Goal: Share content: Share content

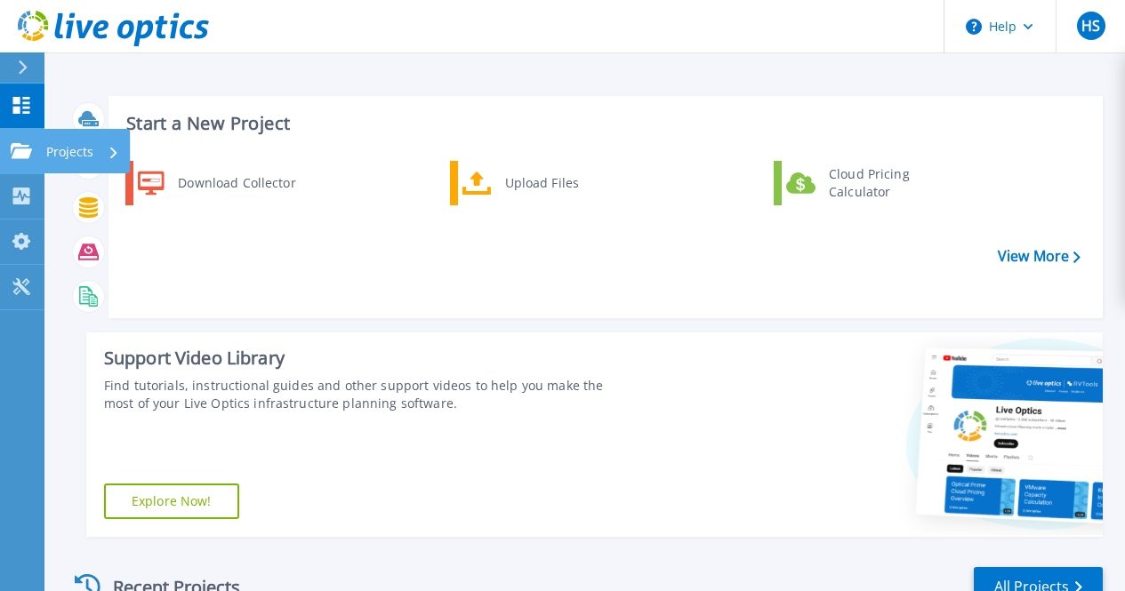
click at [6, 144] on link "Projects Projects" at bounding box center [22, 151] width 44 height 45
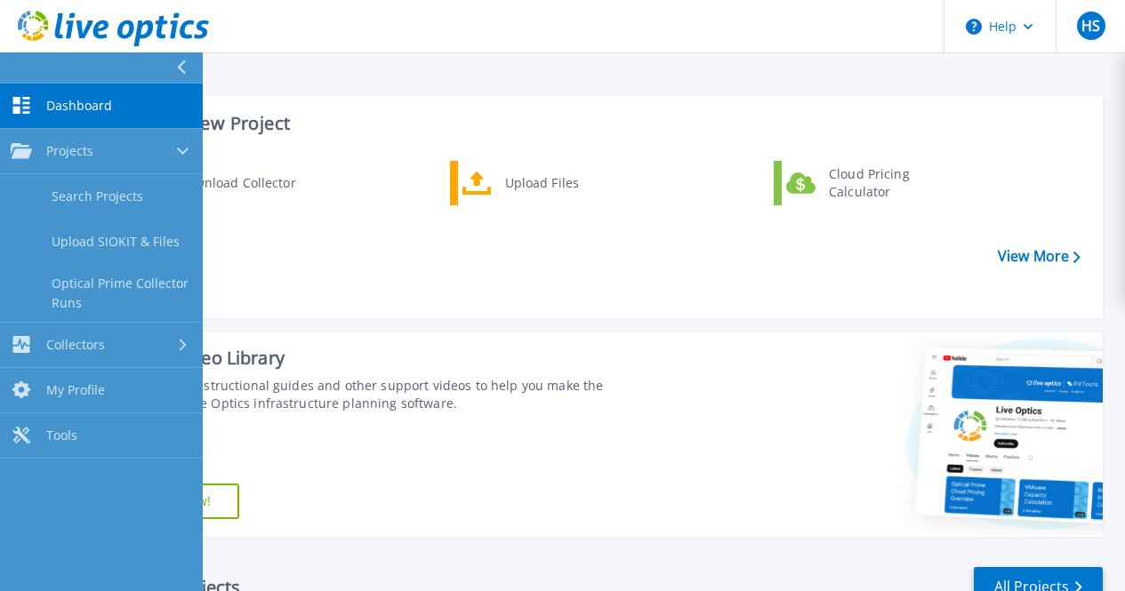
click at [297, 285] on div "Download Collector Upload Files Cloud Pricing Calculator" at bounding box center [603, 232] width 982 height 153
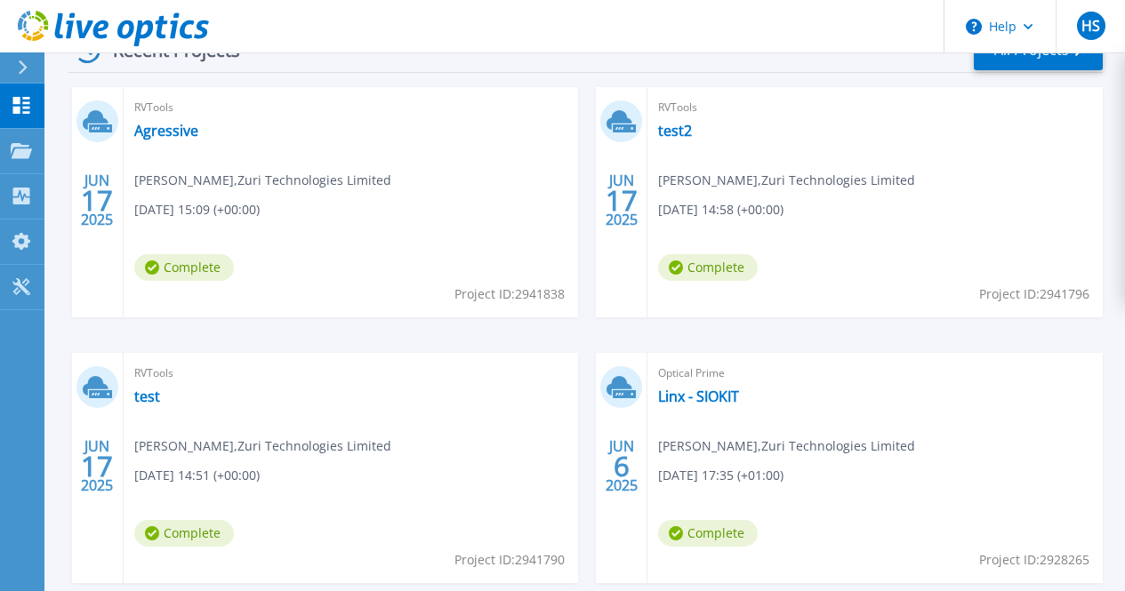
scroll to position [543, 0]
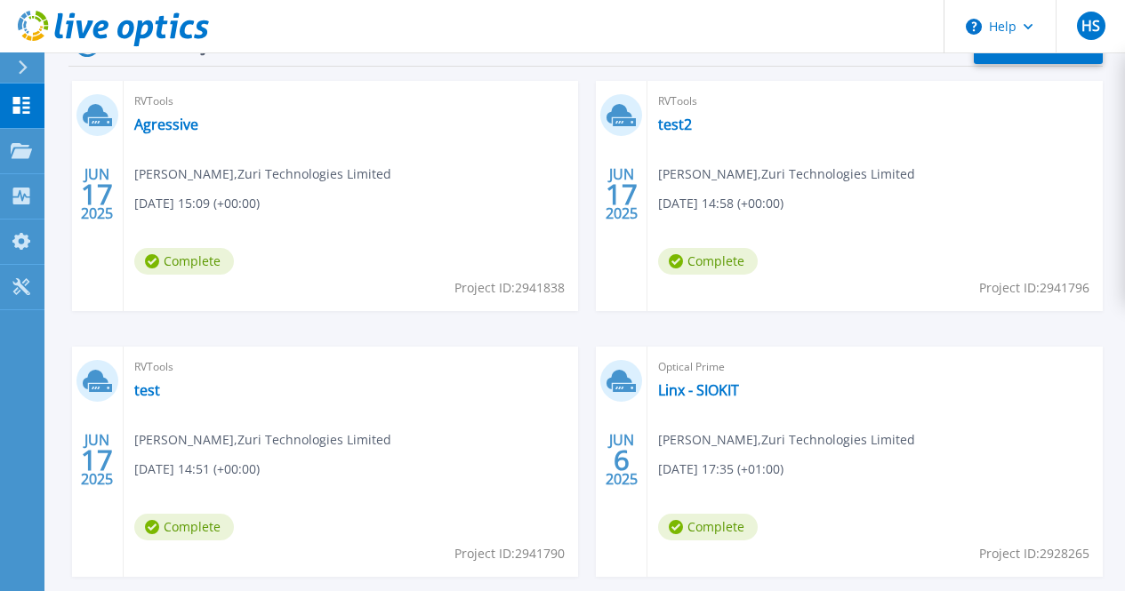
click at [181, 111] on span "Optical Prime" at bounding box center [351, 102] width 434 height 20
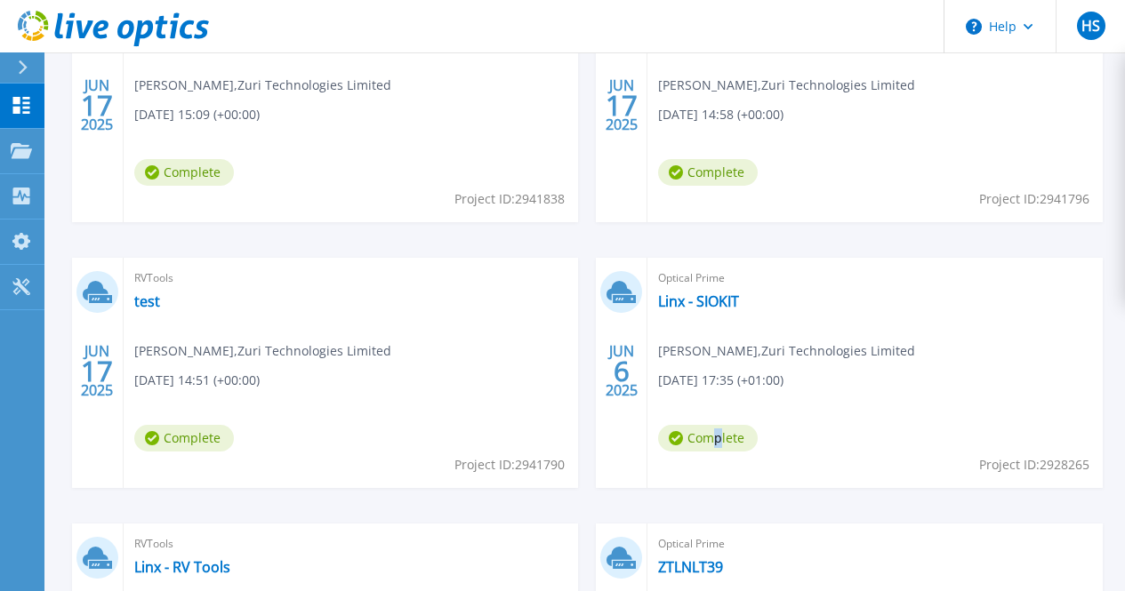
click at [194, 186] on span "Complete" at bounding box center [184, 172] width 100 height 27
click at [159, 180] on icon at bounding box center [152, 172] width 14 height 14
click at [234, 186] on span "Complete" at bounding box center [184, 172] width 100 height 27
drag, startPoint x: 871, startPoint y: 342, endPoint x: 878, endPoint y: 325, distance: 18.8
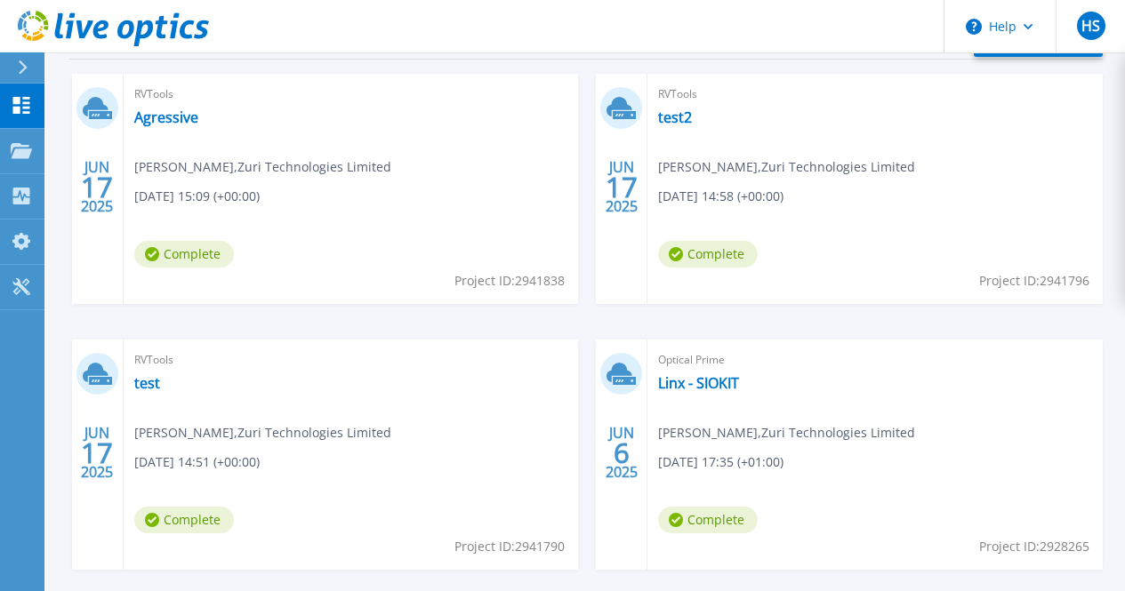
scroll to position [543, 0]
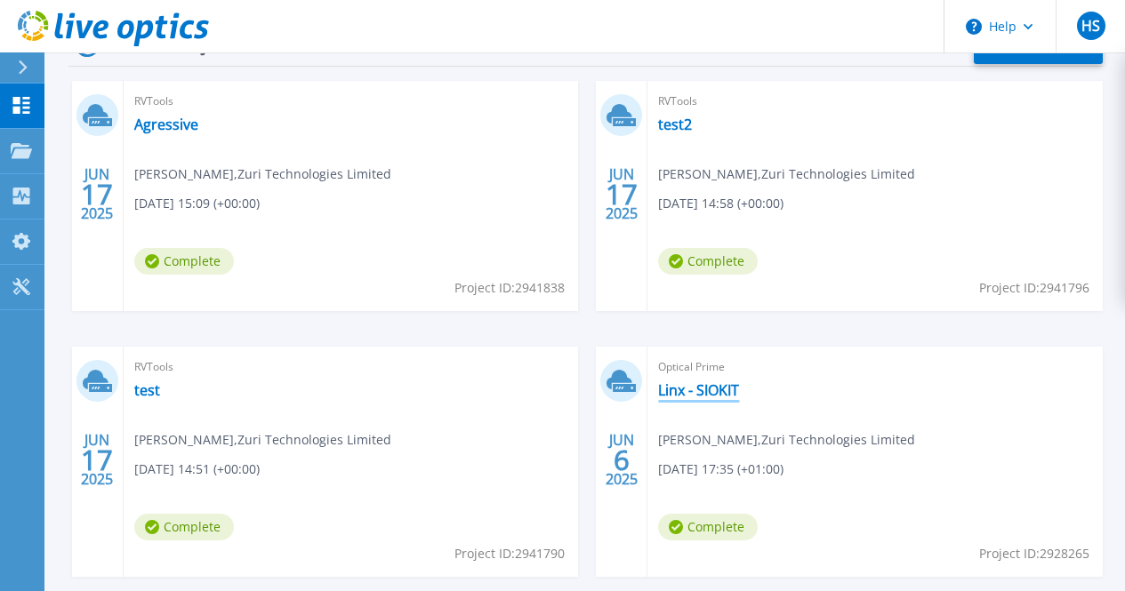
click at [658, 389] on link "Linx - SIOKIT" at bounding box center [698, 390] width 81 height 18
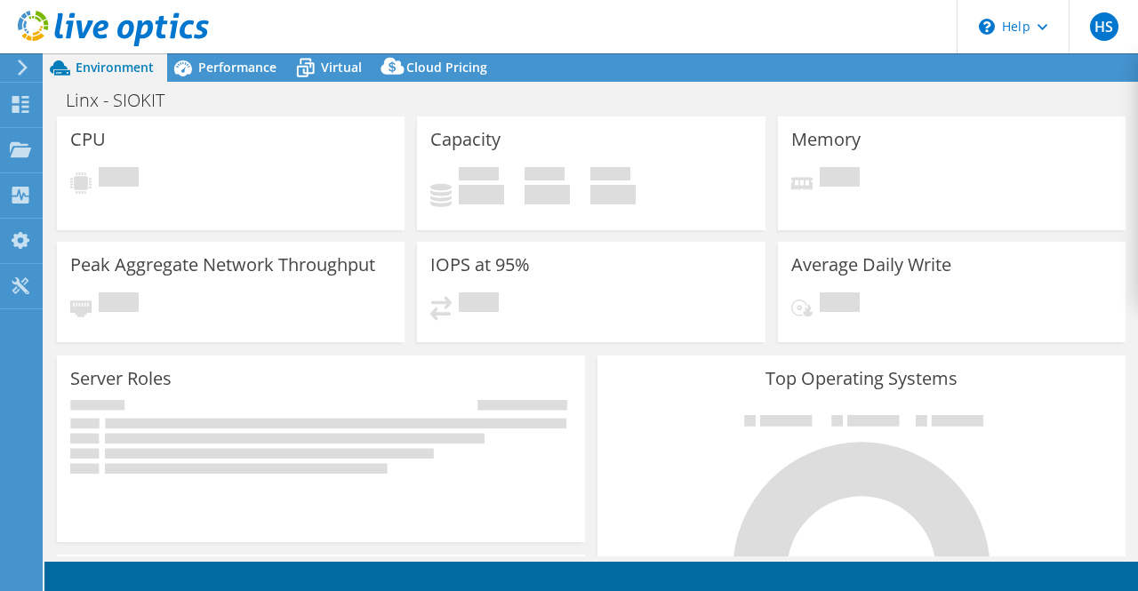
select select "EULondon"
select select "GBP"
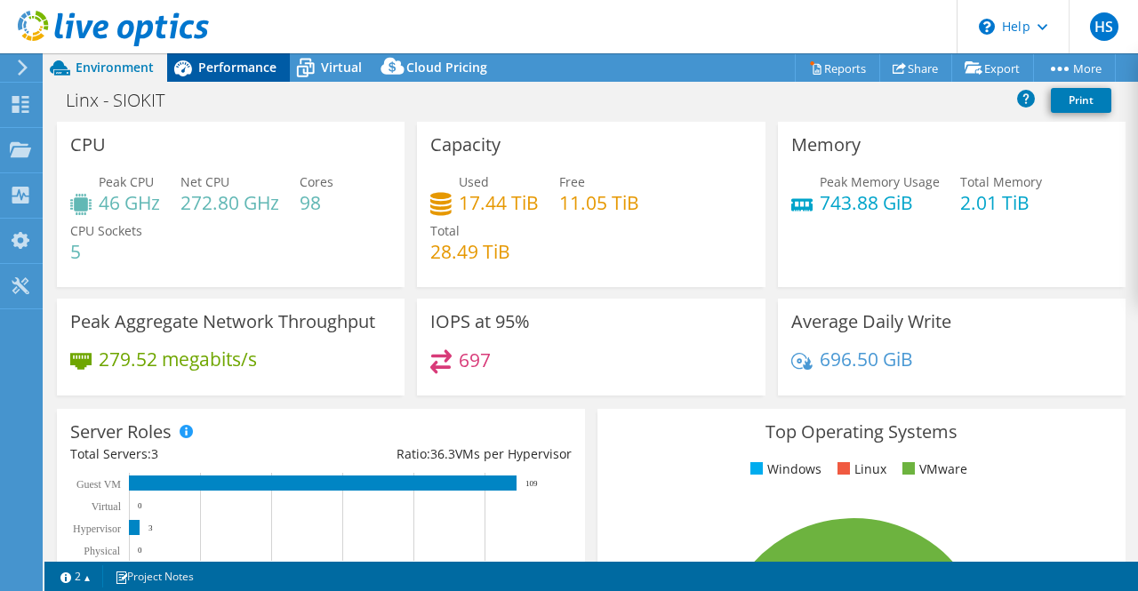
click at [242, 67] on span "Performance" at bounding box center [237, 67] width 78 height 17
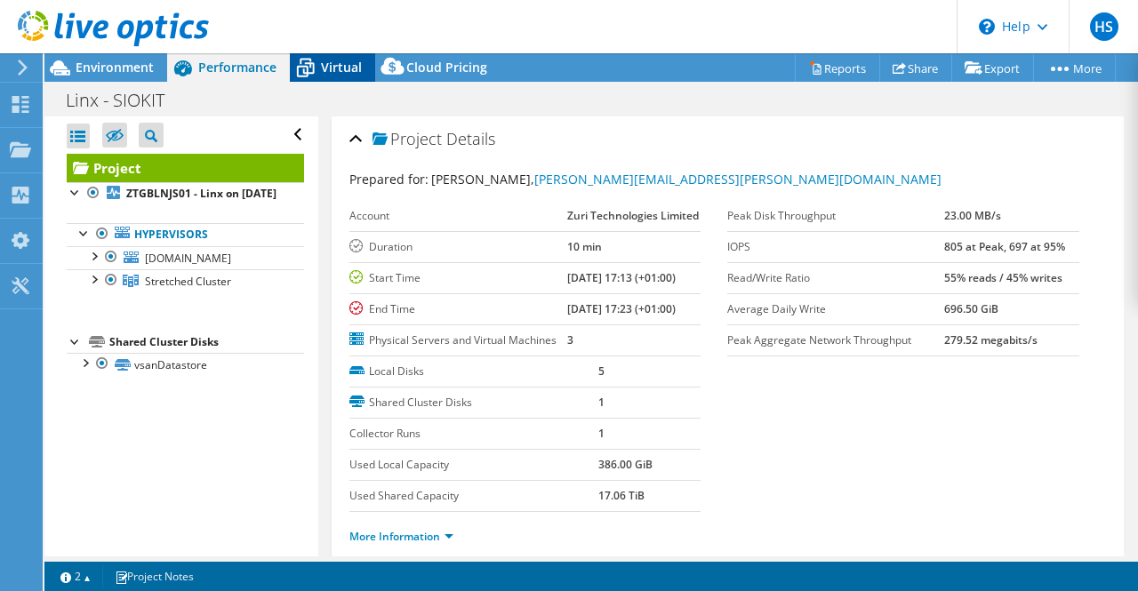
click at [349, 57] on div "Virtual" at bounding box center [332, 67] width 85 height 28
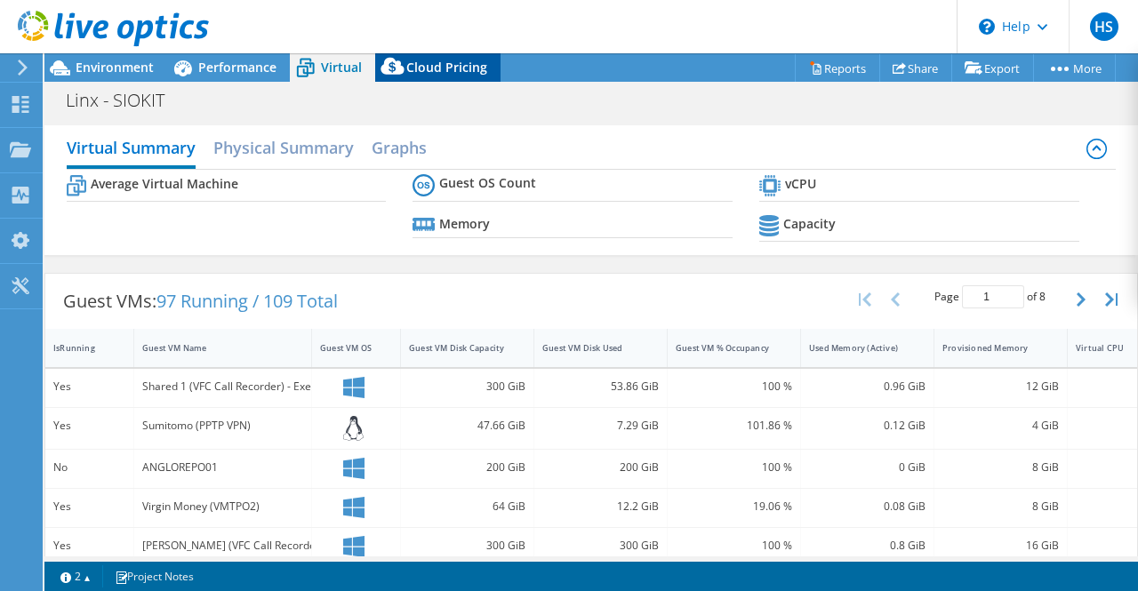
click at [432, 67] on span "Cloud Pricing" at bounding box center [446, 67] width 81 height 17
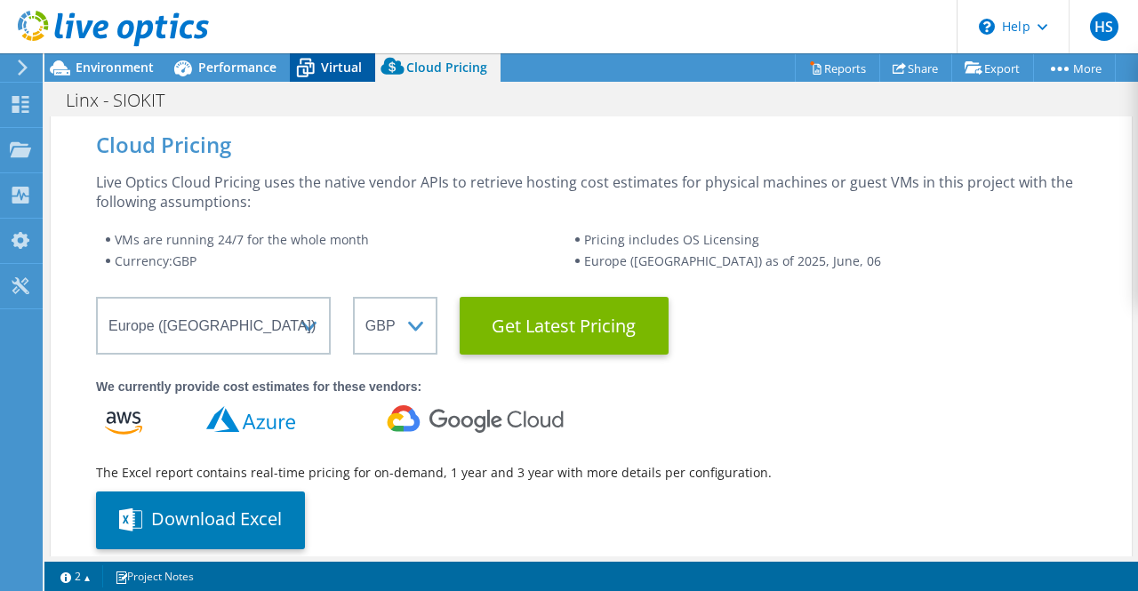
click at [335, 61] on span "Virtual" at bounding box center [341, 67] width 41 height 17
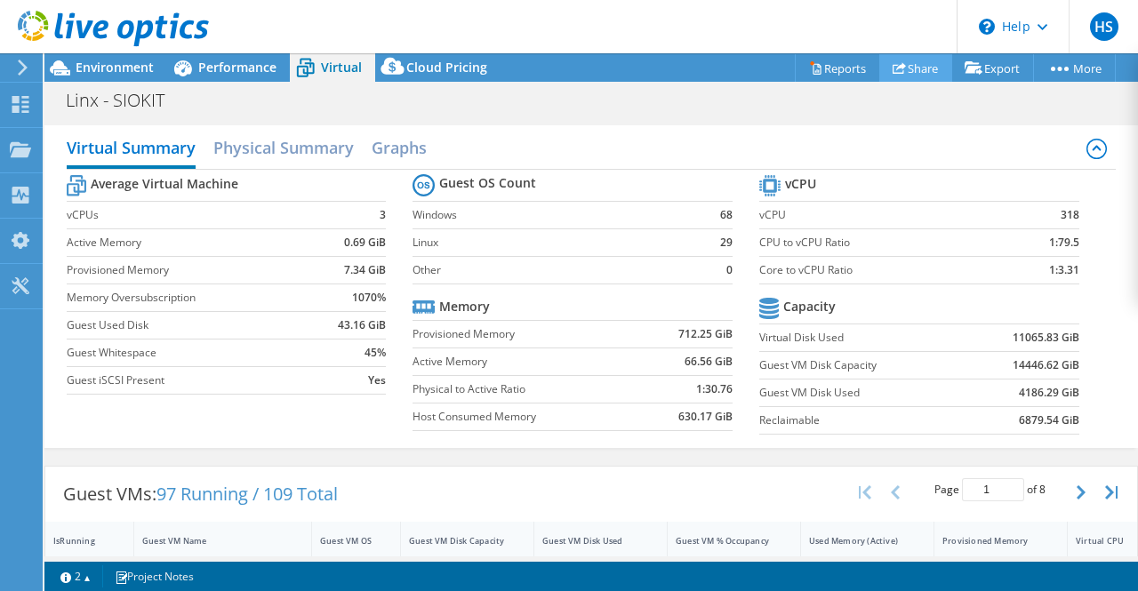
click at [908, 64] on link "Share" at bounding box center [915, 68] width 73 height 28
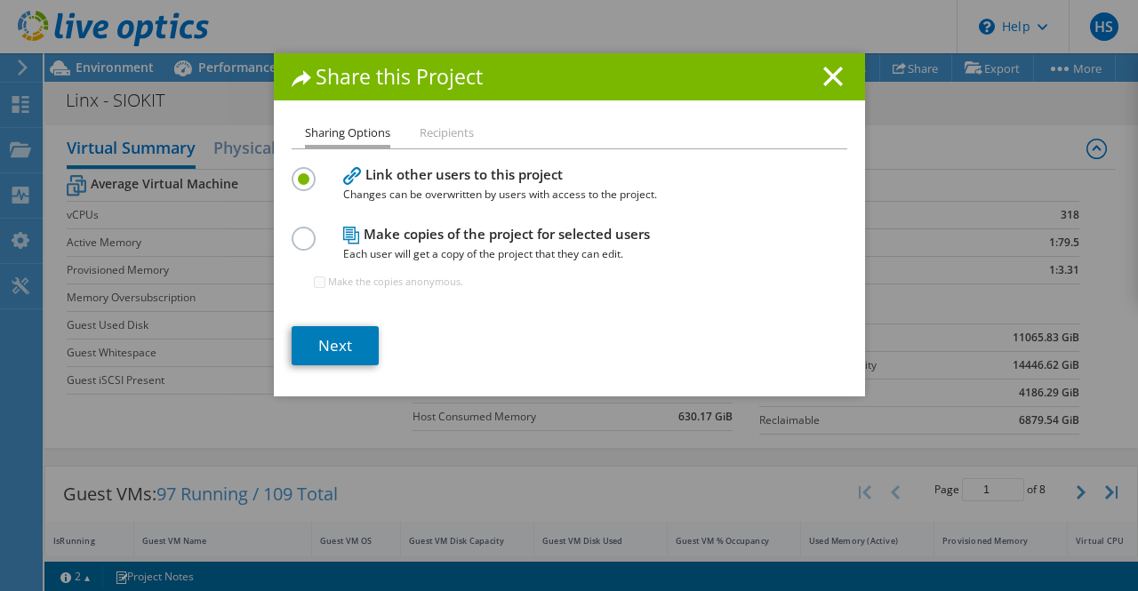
click at [445, 125] on li "Recipients" at bounding box center [447, 134] width 54 height 22
click at [292, 231] on label at bounding box center [307, 229] width 31 height 4
click at [0, 0] on input "radio" at bounding box center [0, 0] width 0 height 0
click at [324, 351] on link "Next" at bounding box center [335, 345] width 87 height 39
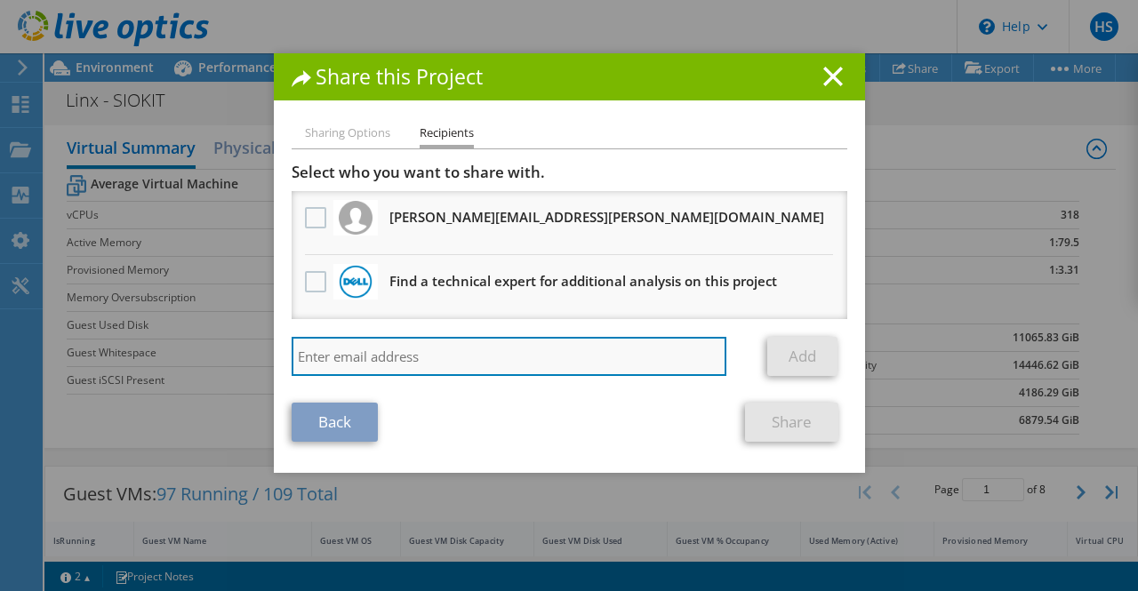
drag, startPoint x: 315, startPoint y: 350, endPoint x: 344, endPoint y: 365, distance: 33.0
click at [315, 350] on input "search" at bounding box center [510, 356] width 436 height 39
paste input "Jelena Simic <jelena.simic@nutanix.com>"
type input "Jelena Simic <jelena.simic@nutanix.com>"
drag, startPoint x: 376, startPoint y: 357, endPoint x: 66, endPoint y: 321, distance: 312.4
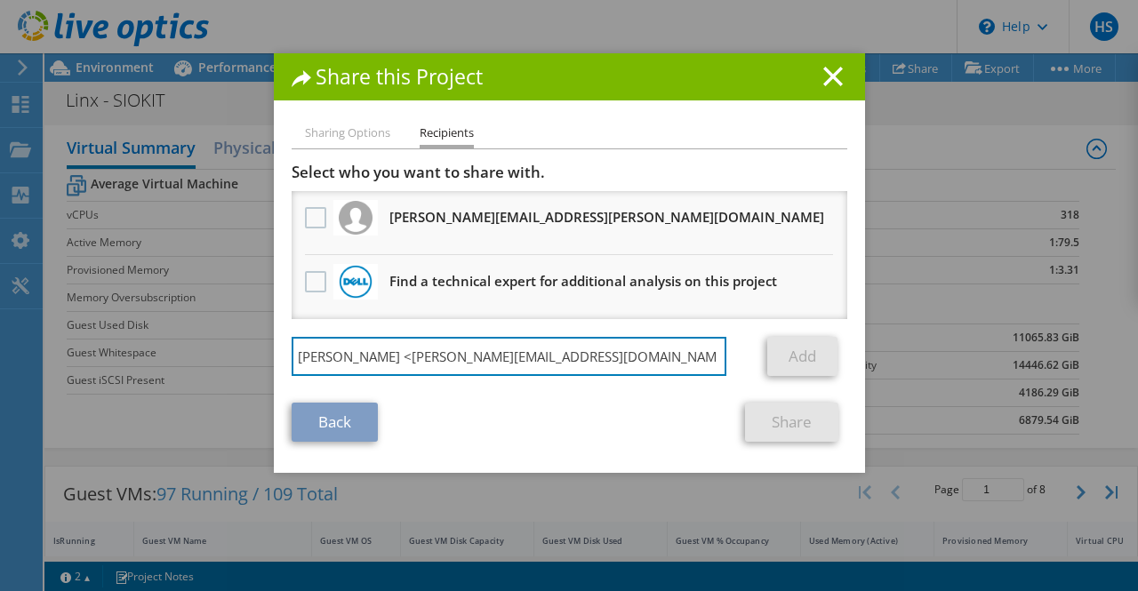
click at [48, 317] on div "Share this Project Sharing Options Recipients Link other users to this project …" at bounding box center [569, 295] width 1138 height 485
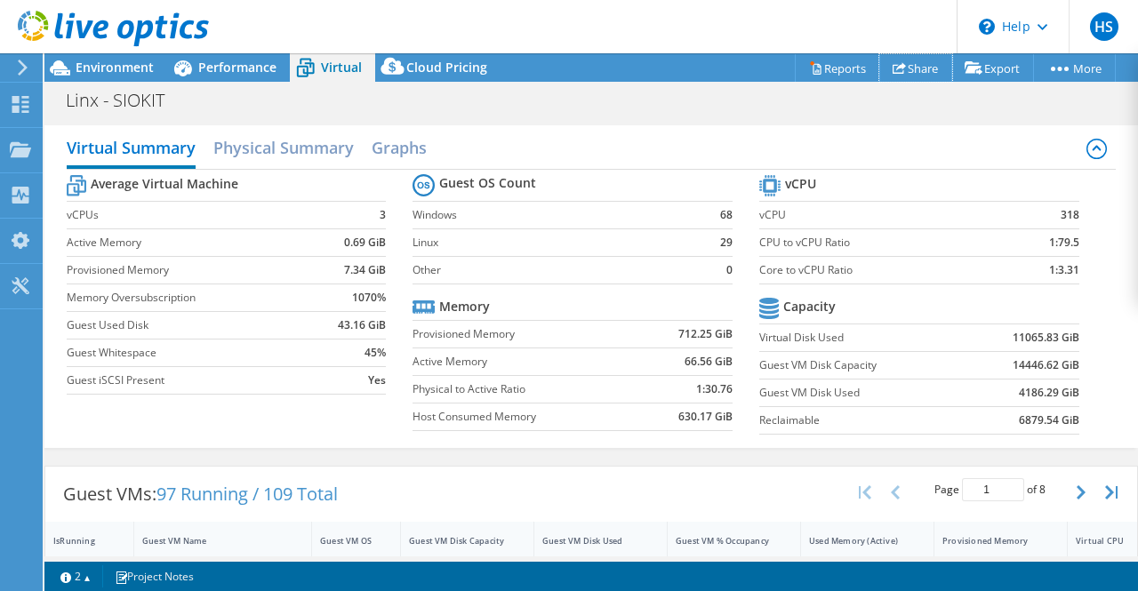
click at [905, 66] on link "Share" at bounding box center [915, 68] width 73 height 28
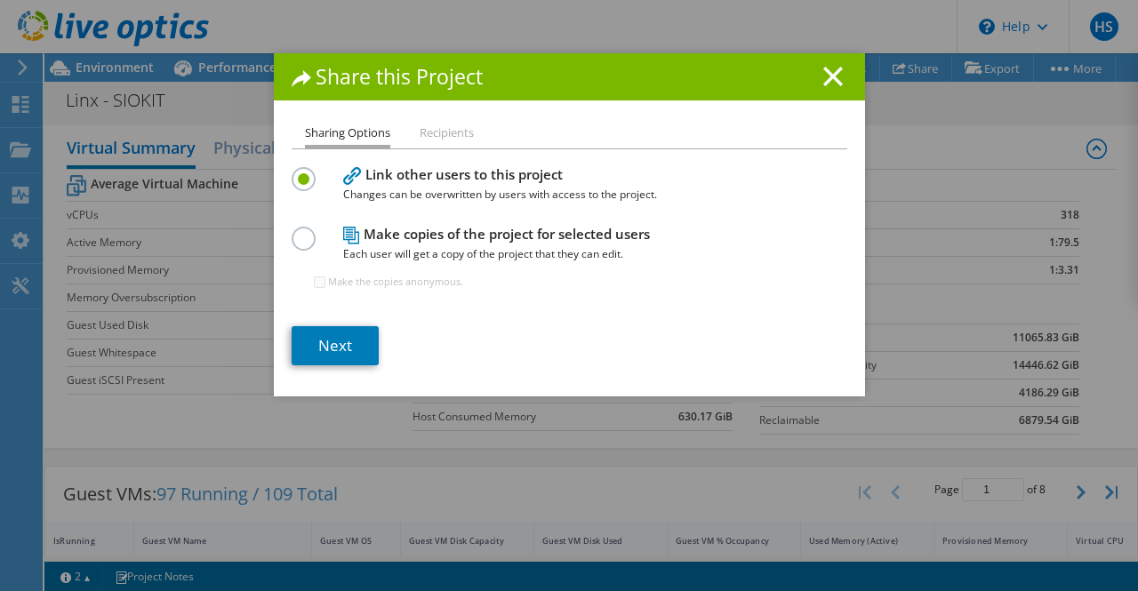
click at [292, 231] on label at bounding box center [307, 229] width 31 height 4
click at [0, 0] on input "radio" at bounding box center [0, 0] width 0 height 0
click at [328, 351] on link "Next" at bounding box center [335, 345] width 87 height 39
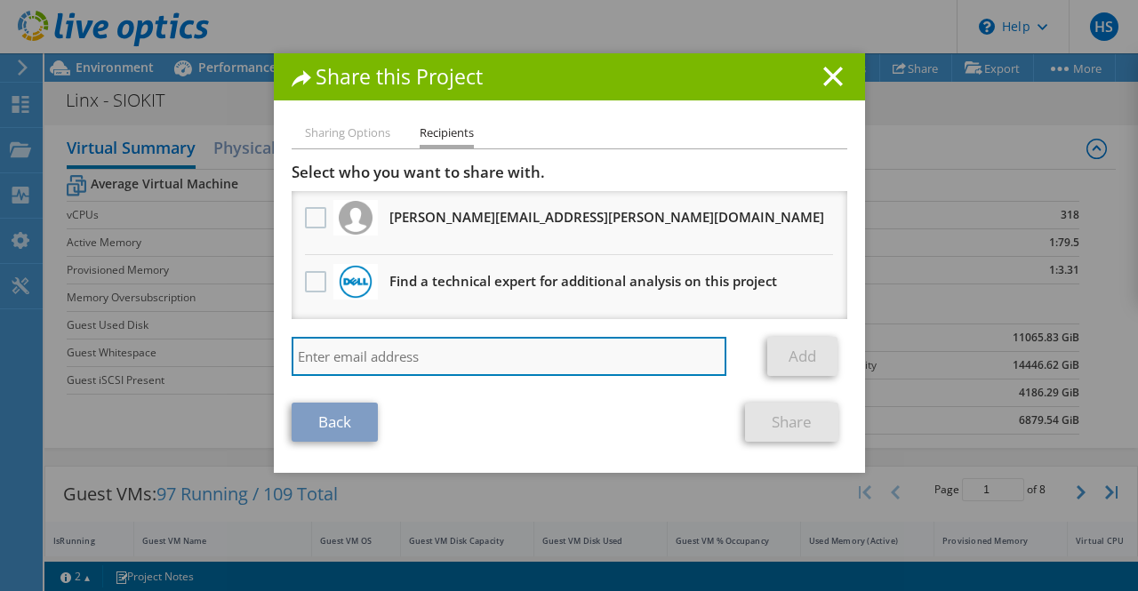
click at [316, 345] on input "search" at bounding box center [510, 356] width 436 height 39
paste input "Jelena Simic <jelena.simic@nutanix.com>"
type input "Jelena Simic <jelena.simic@nutanix.com>"
drag, startPoint x: 370, startPoint y: 361, endPoint x: 254, endPoint y: 350, distance: 116.1
click at [254, 350] on div "Share this Project Sharing Options Recipients Link other users to this project …" at bounding box center [569, 295] width 1138 height 485
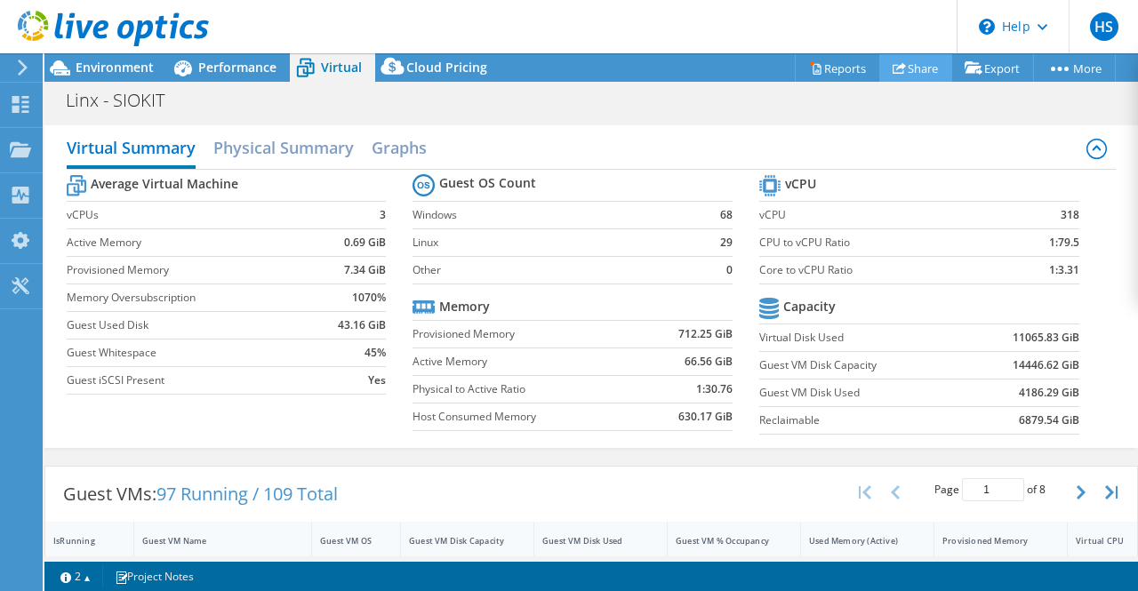
click at [903, 62] on link "Share" at bounding box center [915, 68] width 73 height 28
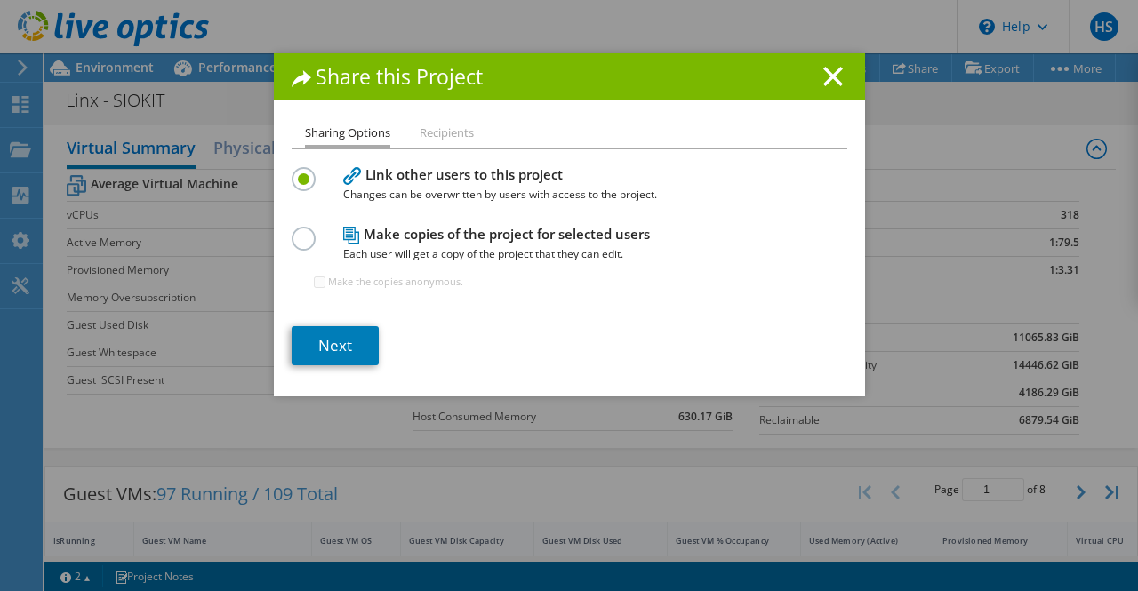
click at [293, 222] on div "Link other users to this project Changes can be overwritten by users with acces…" at bounding box center [570, 236] width 556 height 146
click at [295, 231] on label at bounding box center [307, 229] width 31 height 4
click at [0, 0] on input "radio" at bounding box center [0, 0] width 0 height 0
click at [320, 342] on link "Next" at bounding box center [335, 345] width 87 height 39
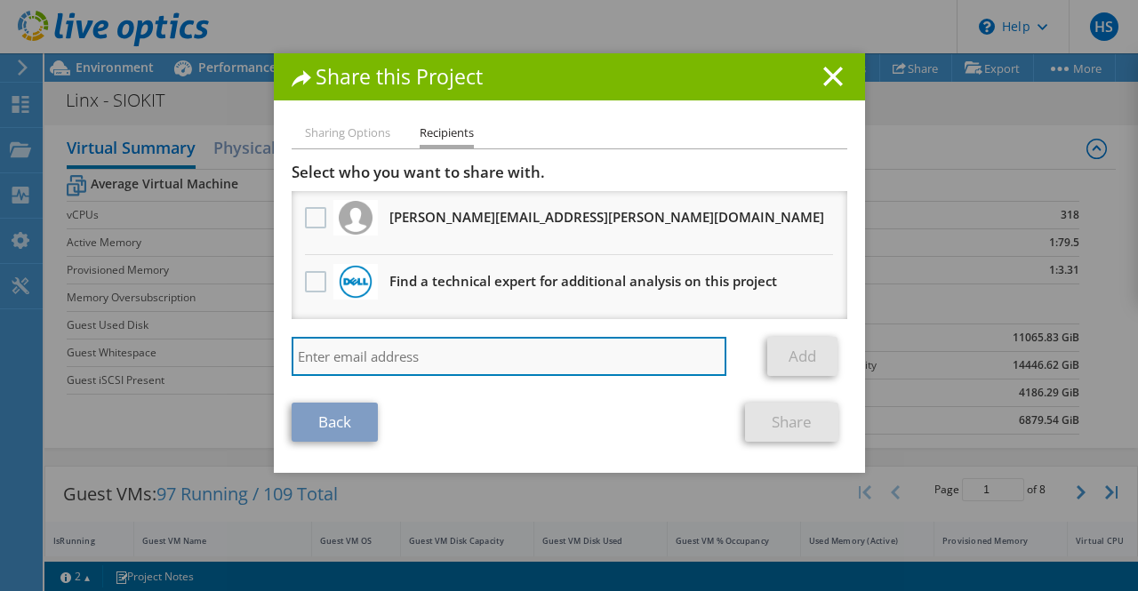
click at [307, 348] on input "search" at bounding box center [510, 356] width 436 height 39
paste input "jelena.simic@nutanix.com"
type input "jelena.simic@nutanix.com"
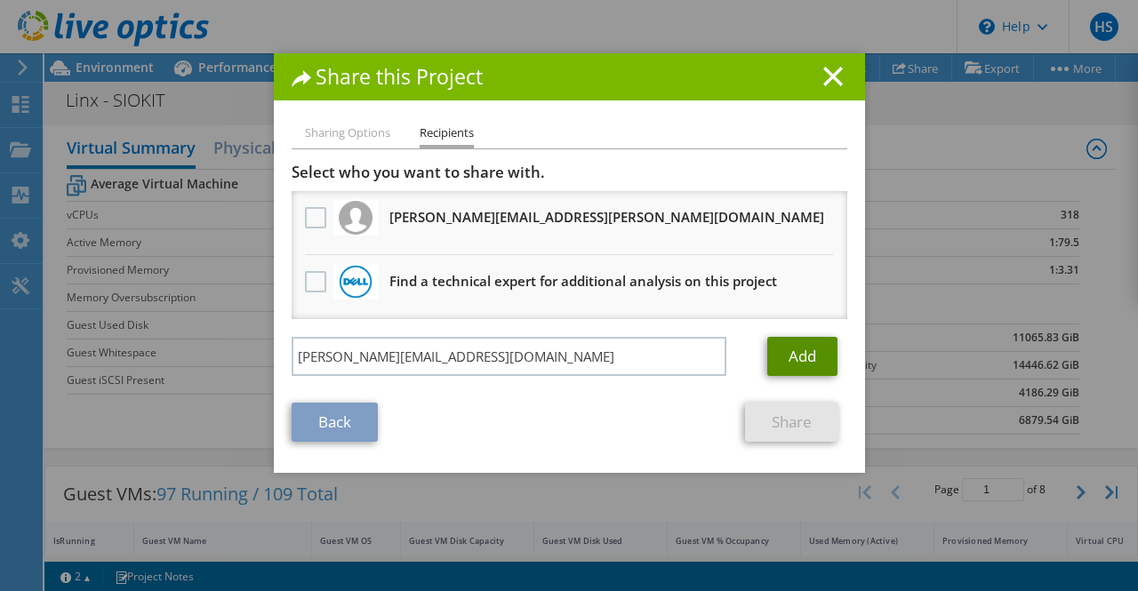
click at [777, 353] on link "Add" at bounding box center [802, 356] width 70 height 39
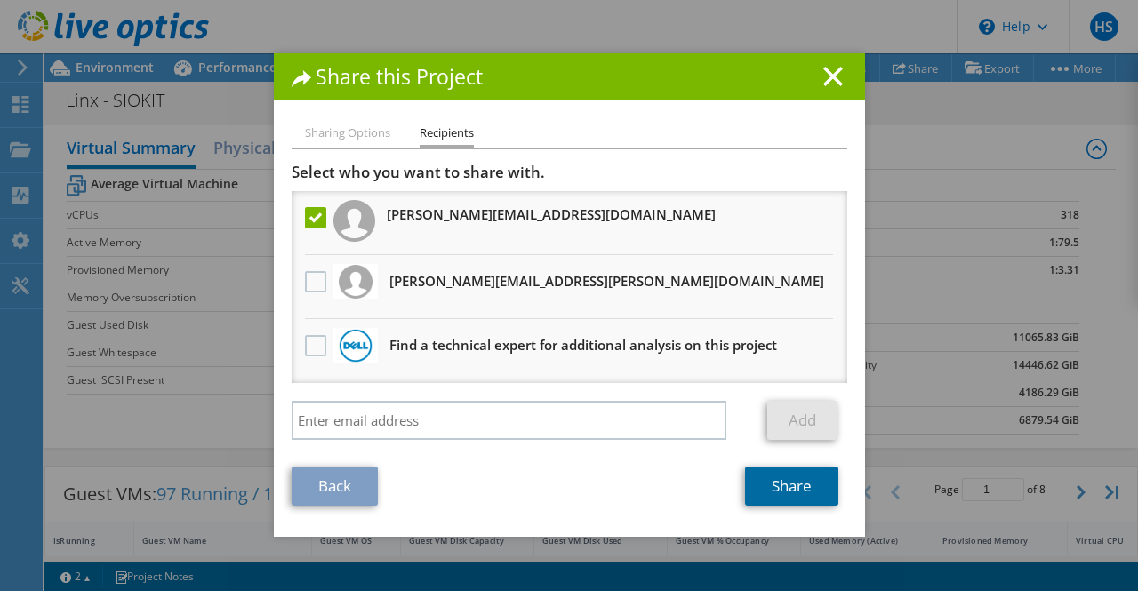
click at [791, 485] on link "Share" at bounding box center [791, 486] width 93 height 39
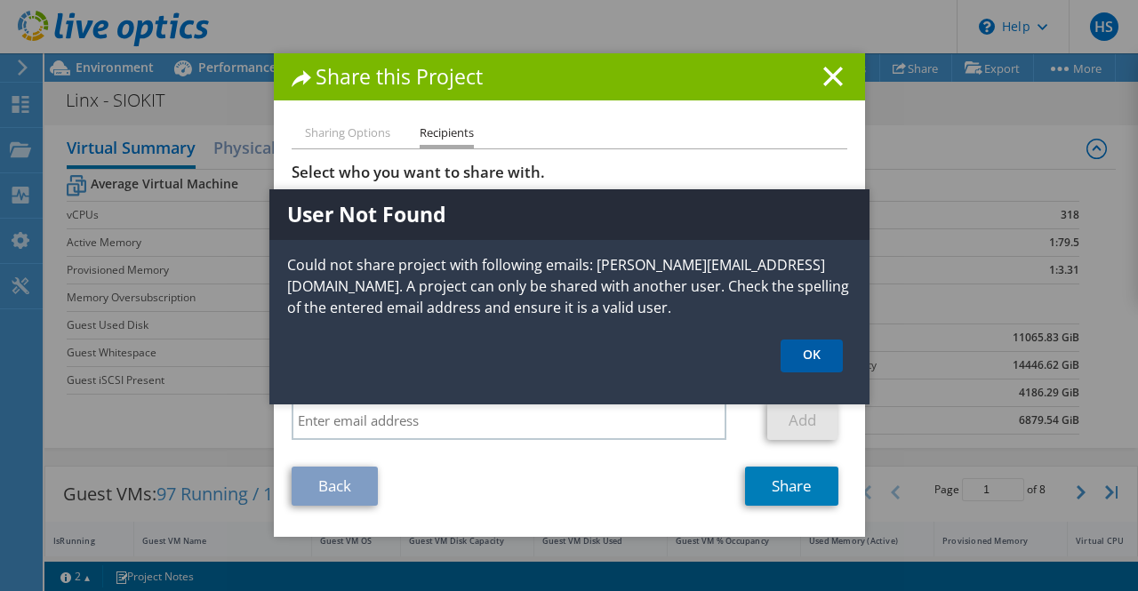
click at [815, 363] on link "OK" at bounding box center [812, 356] width 62 height 33
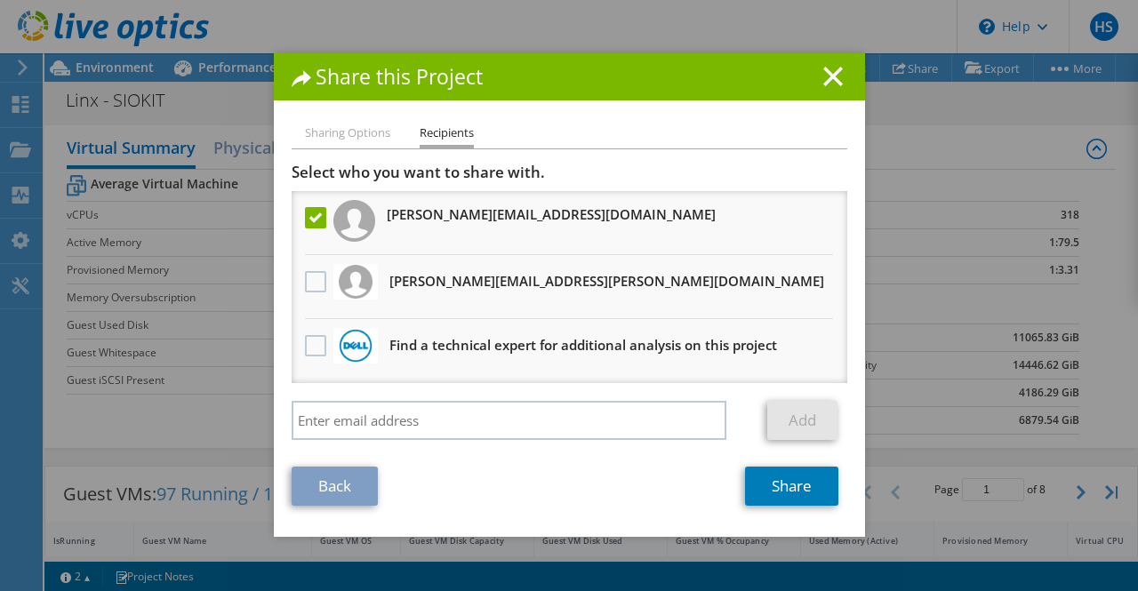
click at [823, 75] on icon at bounding box center [833, 77] width 20 height 20
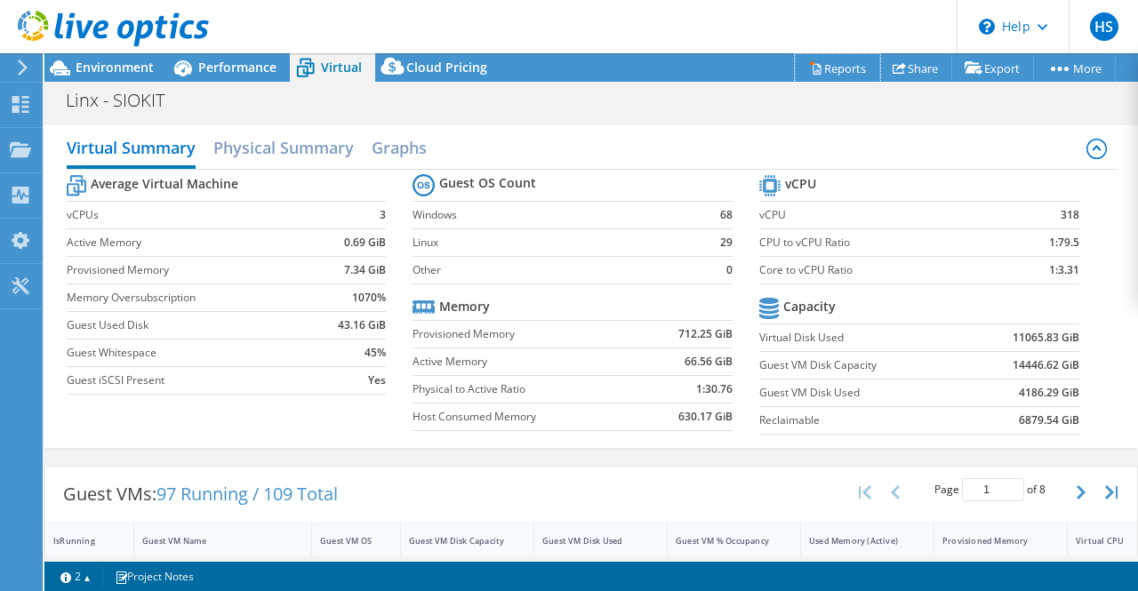
click at [829, 64] on link "Reports" at bounding box center [837, 68] width 85 height 28
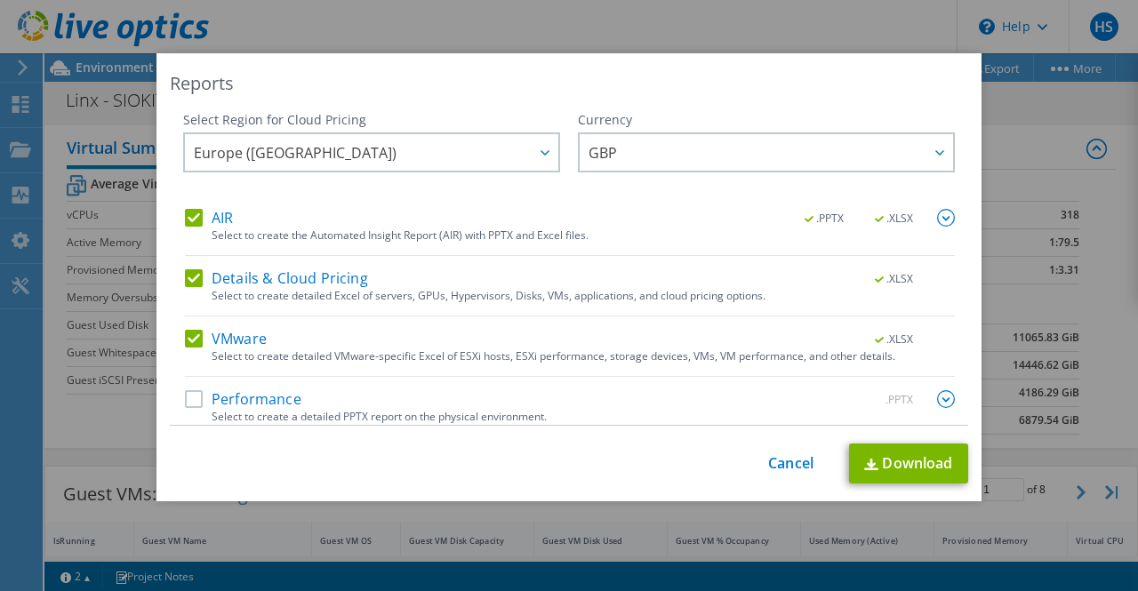
scroll to position [13, 0]
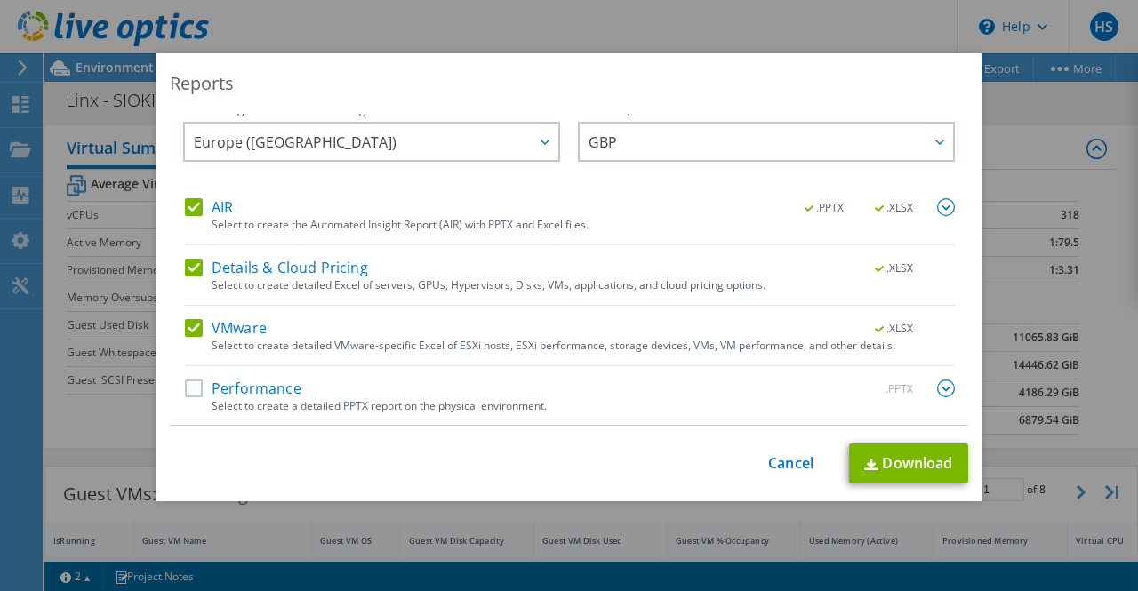
click at [185, 388] on label "Performance" at bounding box center [243, 389] width 116 height 18
click at [0, 0] on input "Performance" at bounding box center [0, 0] width 0 height 0
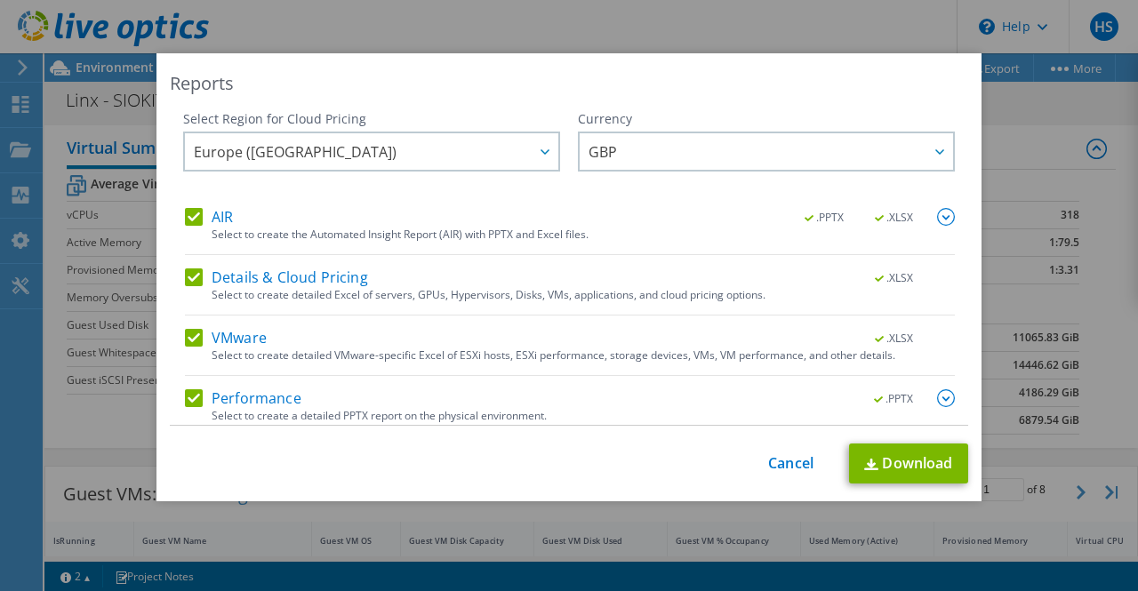
scroll to position [0, 0]
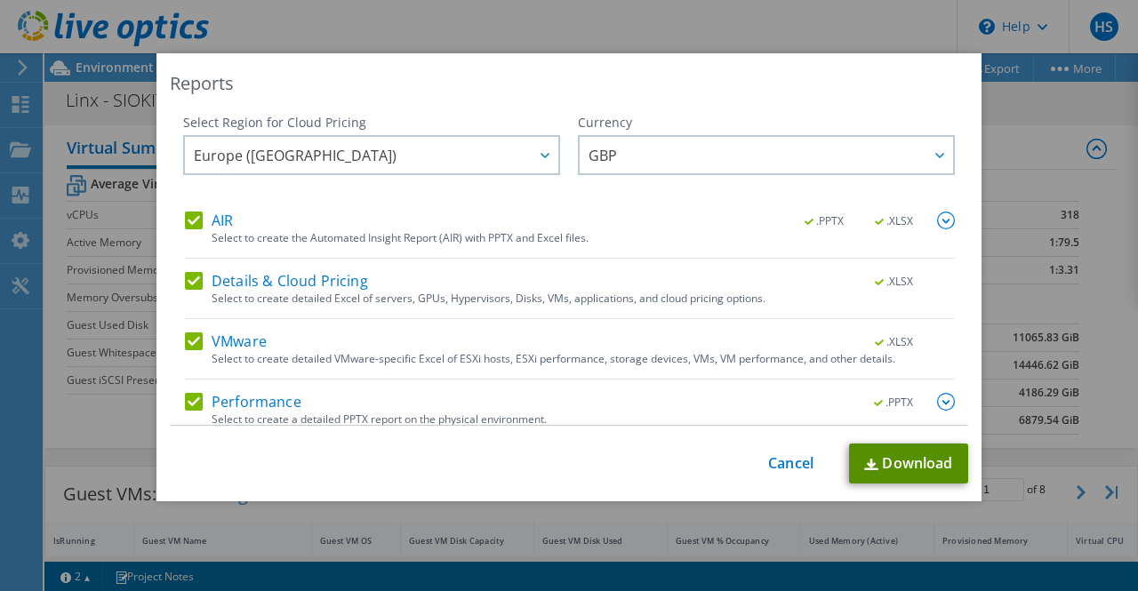
click at [898, 456] on link "Download" at bounding box center [908, 464] width 119 height 40
click at [912, 464] on link "Download" at bounding box center [908, 464] width 119 height 40
click at [790, 463] on link "Cancel" at bounding box center [790, 463] width 45 height 17
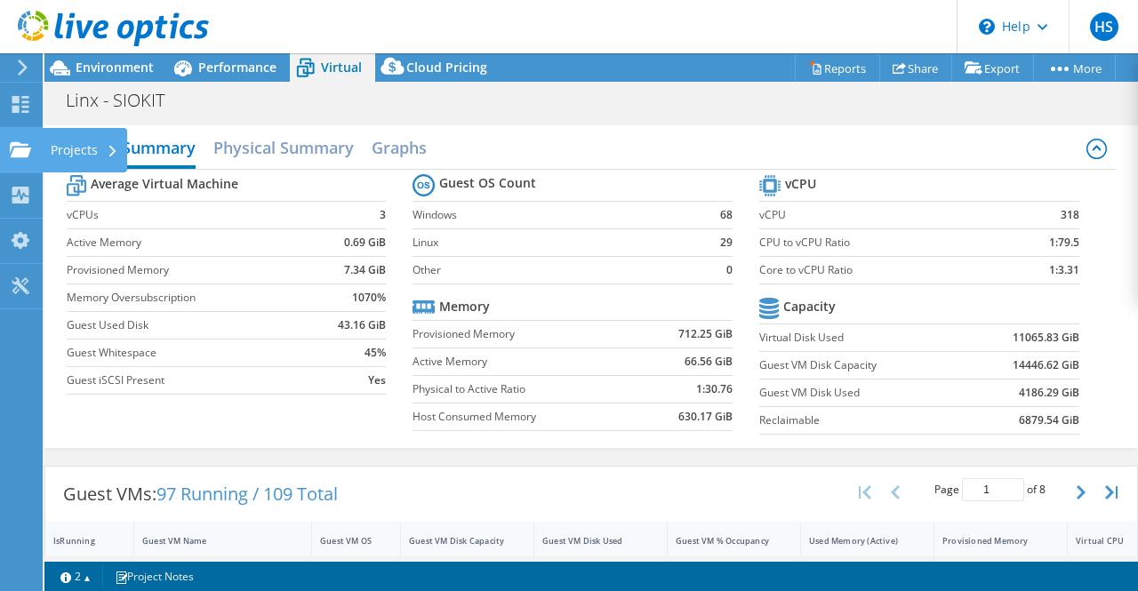
click at [14, 148] on use at bounding box center [20, 148] width 21 height 15
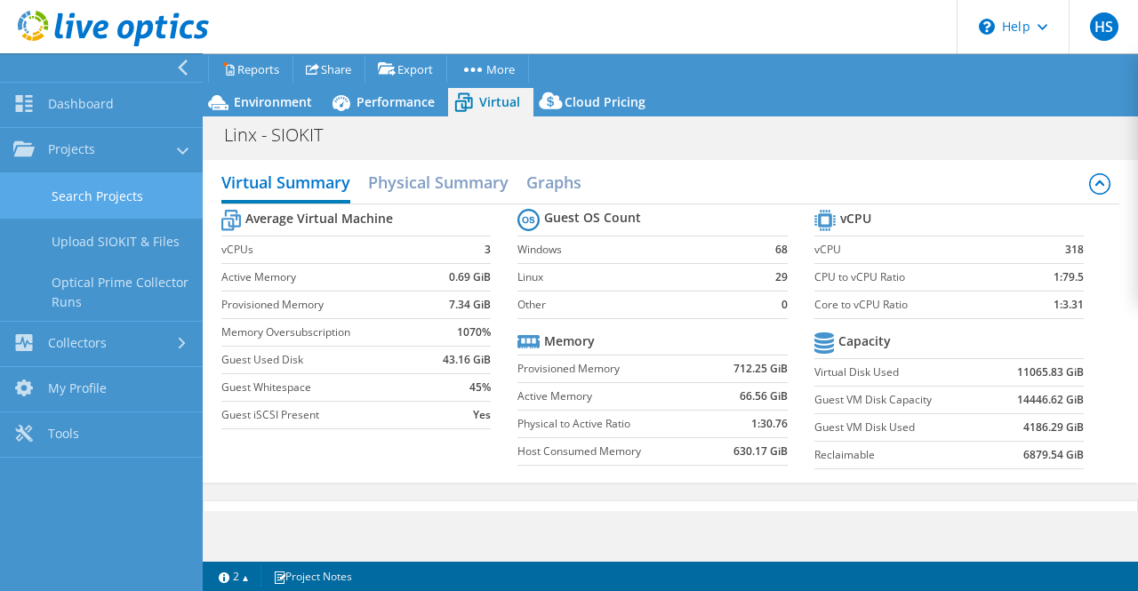
click at [109, 191] on link "Search Projects" at bounding box center [101, 195] width 203 height 45
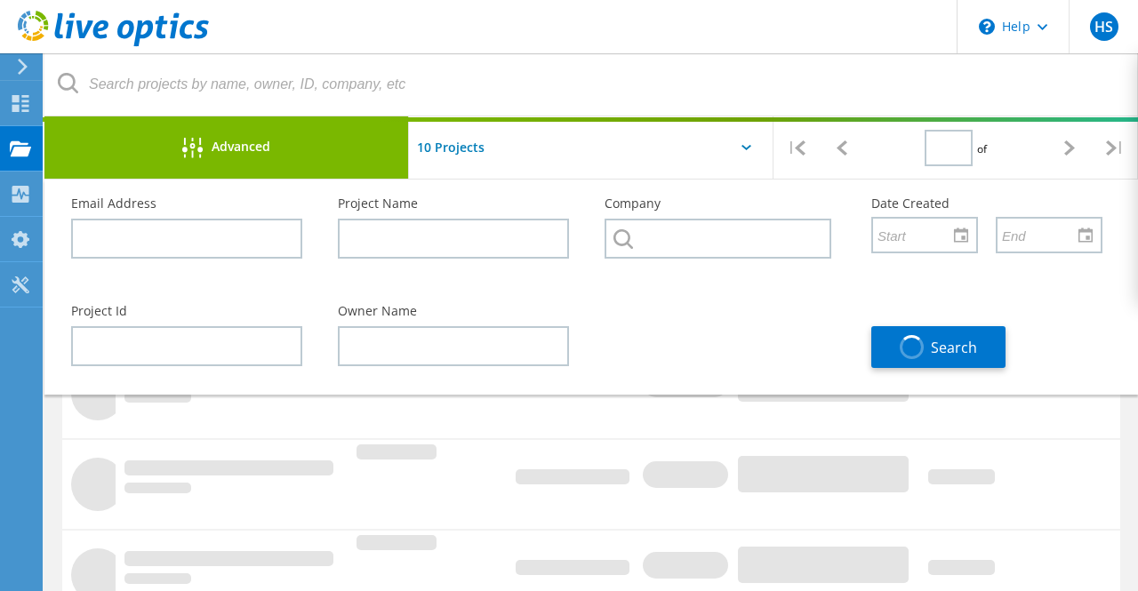
type input "1"
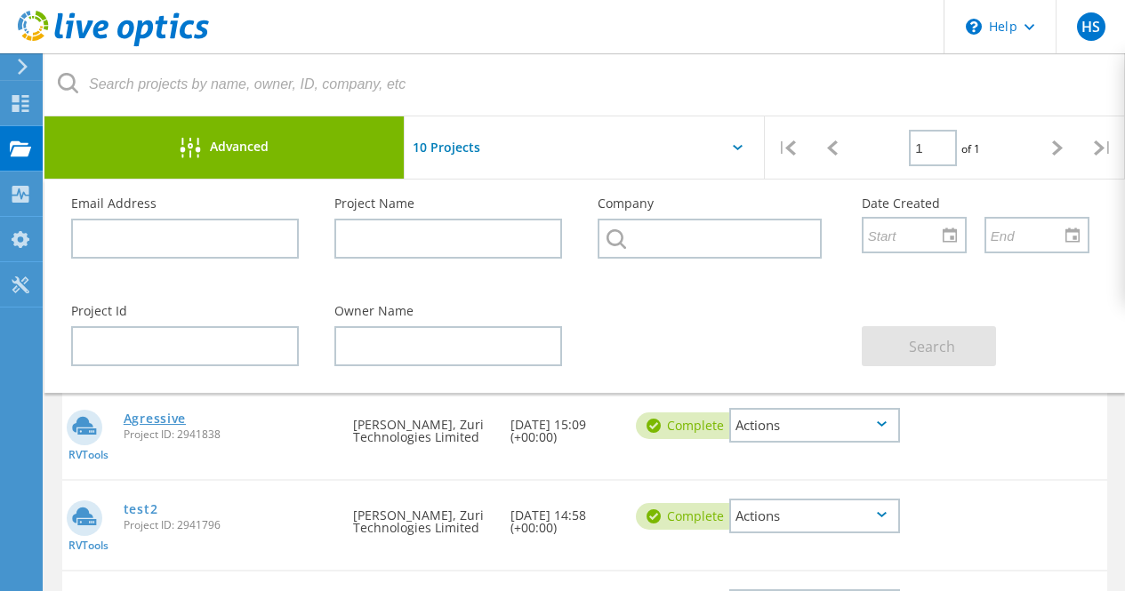
click at [150, 419] on link "Agressive" at bounding box center [155, 419] width 62 height 12
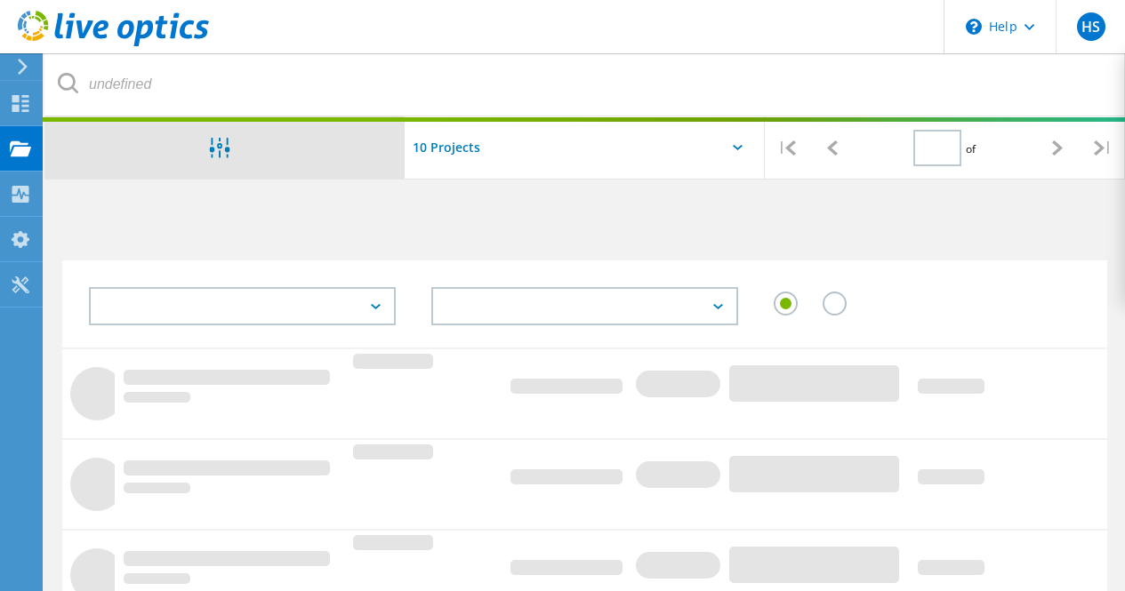
type input "1"
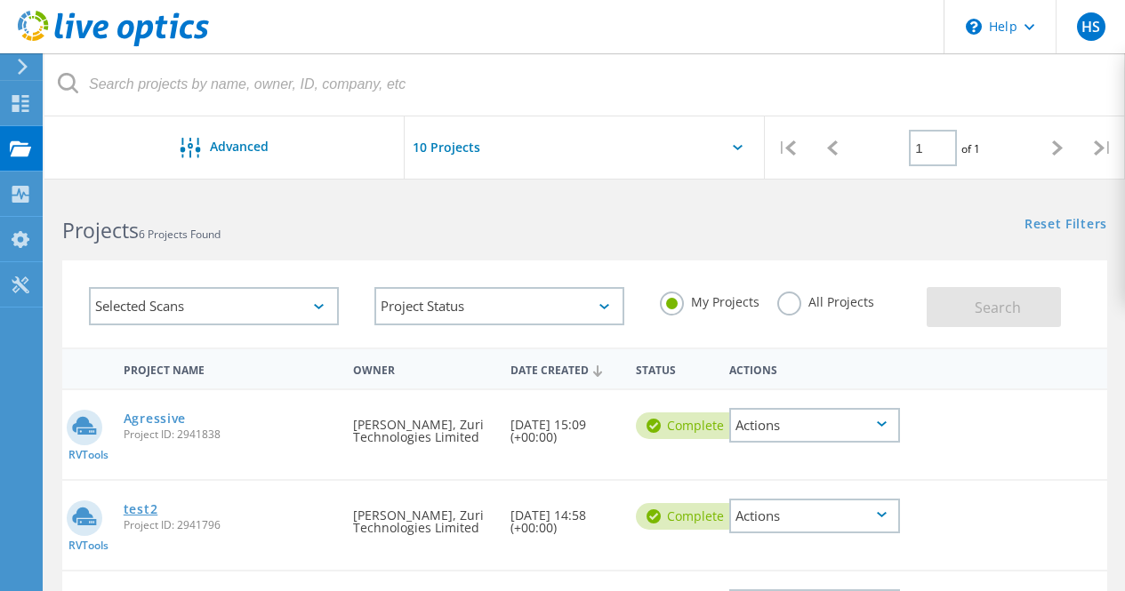
click at [140, 509] on link "test2" at bounding box center [141, 509] width 35 height 12
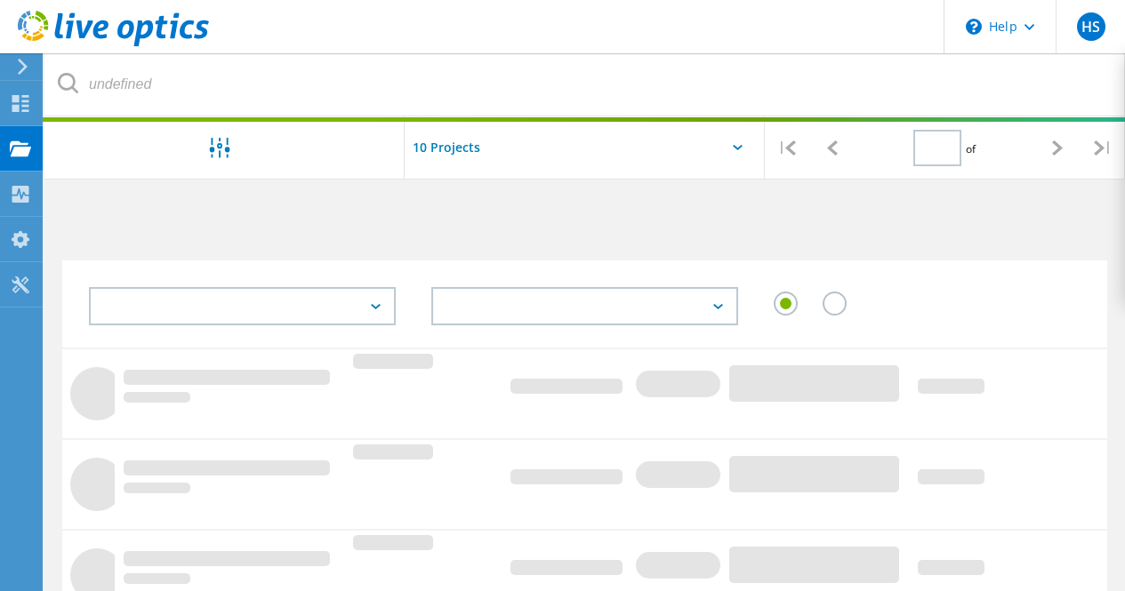
type input "1"
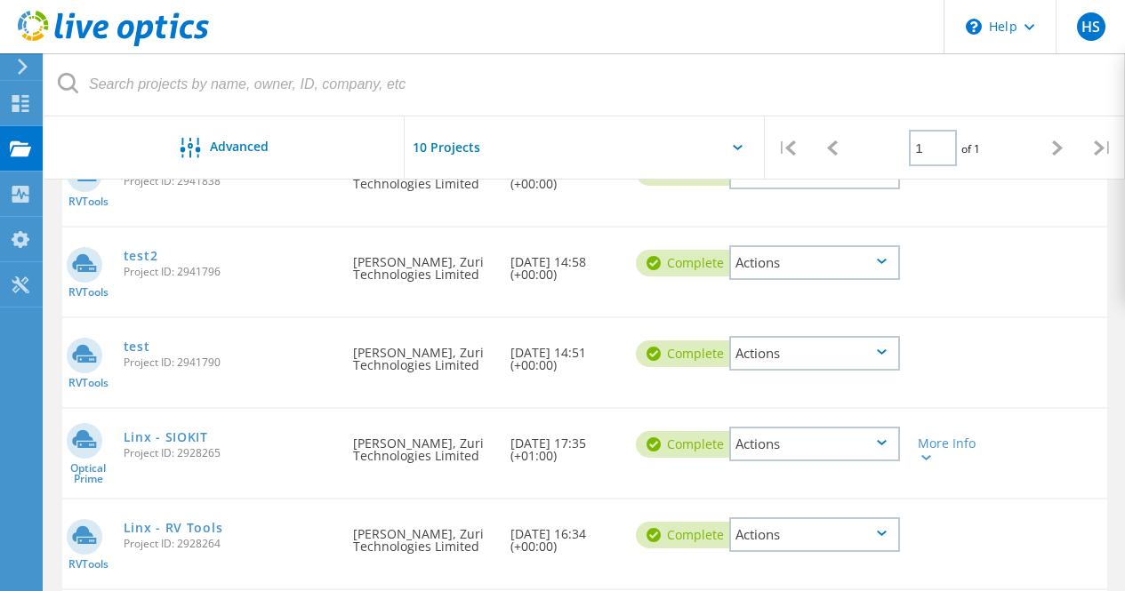
scroll to position [267, 0]
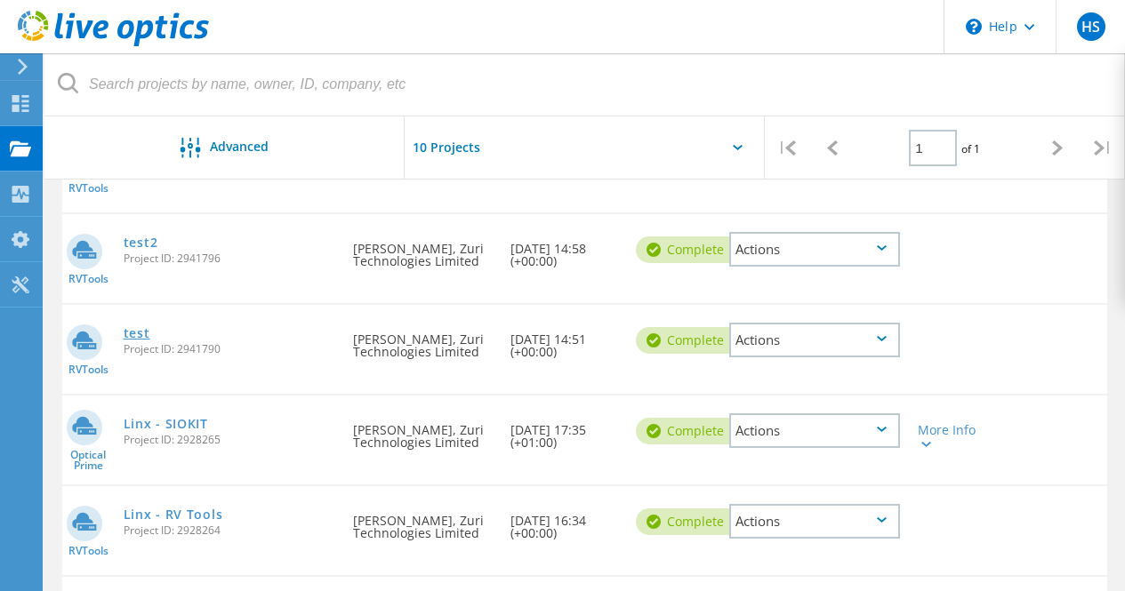
click at [136, 336] on link "test" at bounding box center [137, 333] width 27 height 12
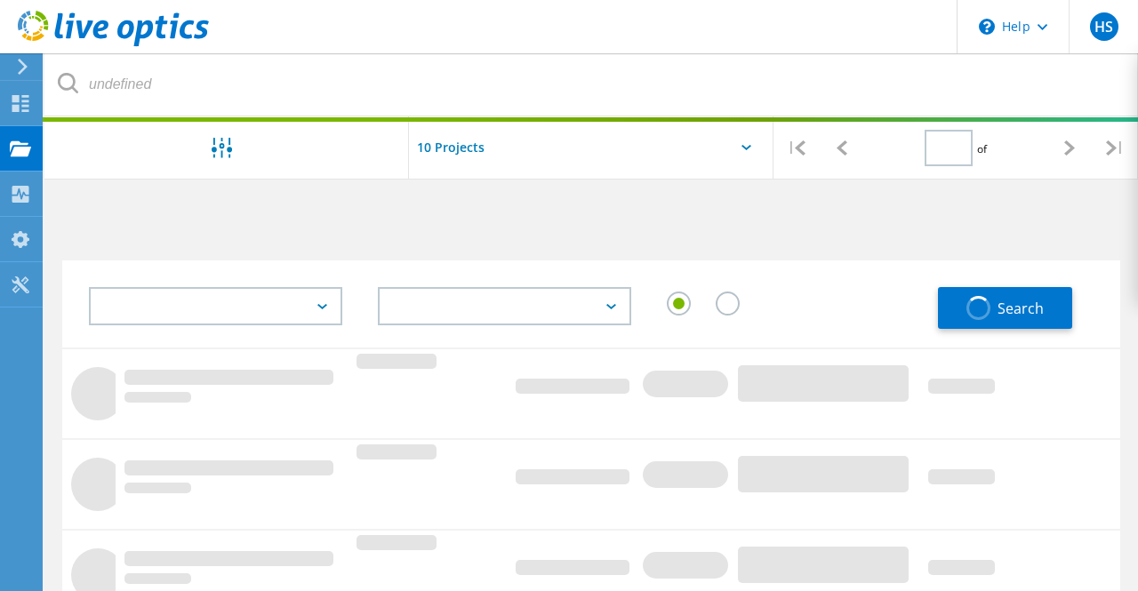
type input "1"
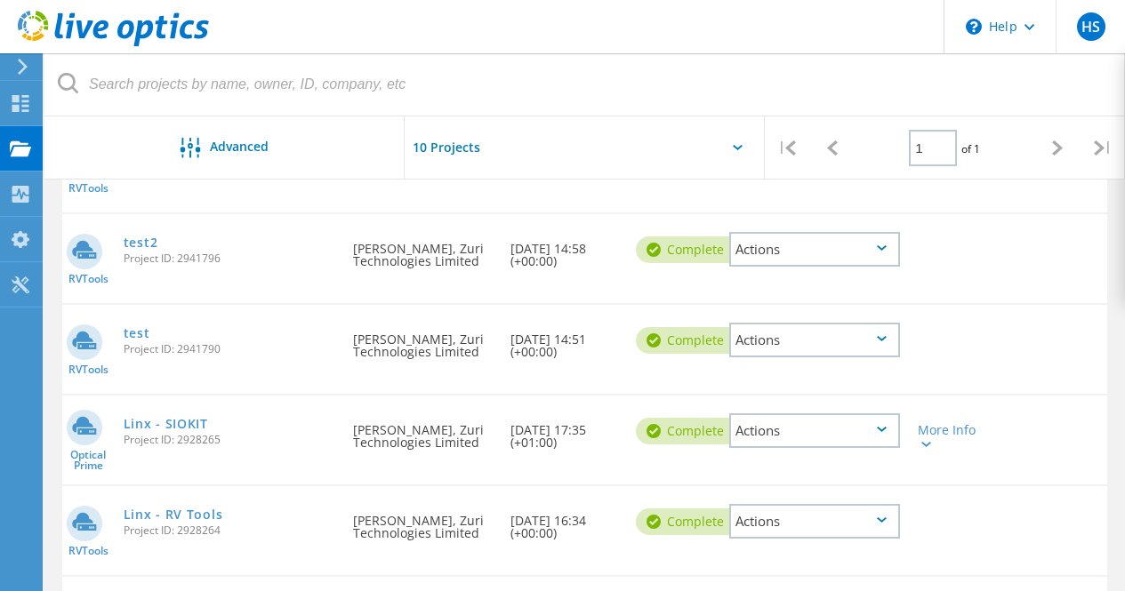
scroll to position [413, 0]
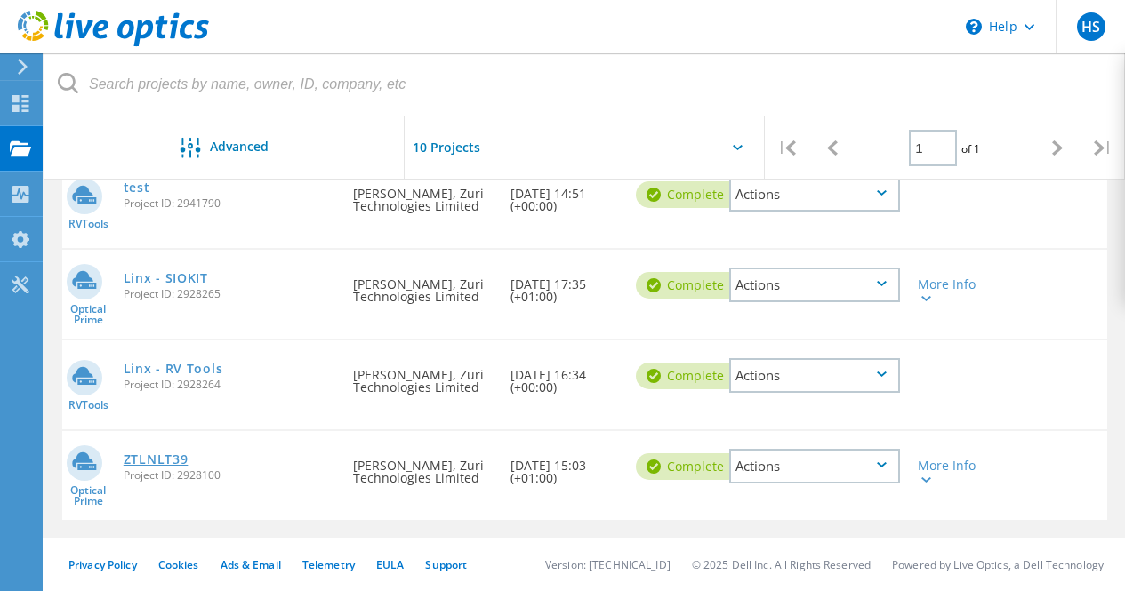
click at [155, 457] on link "ZTLNLT39" at bounding box center [156, 459] width 65 height 12
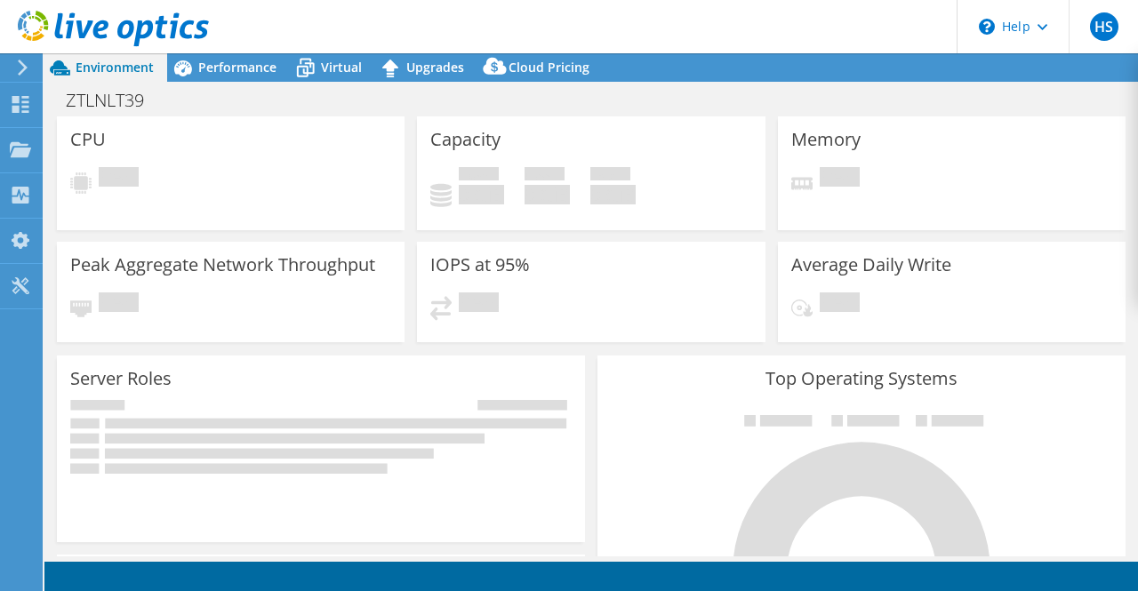
select select "EULondon"
select select "GBP"
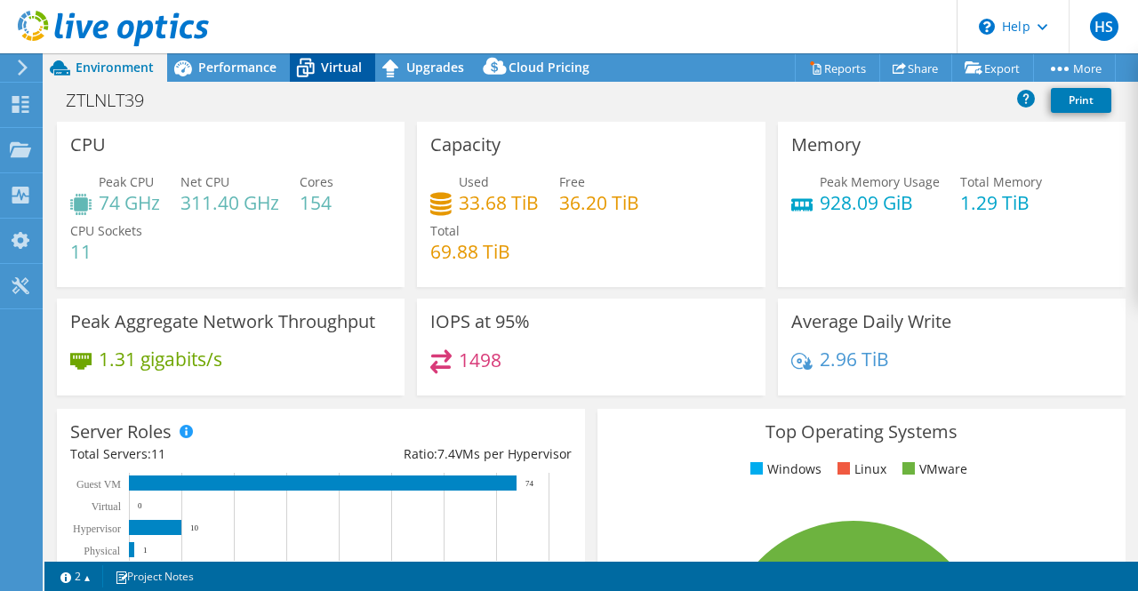
click at [339, 63] on span "Virtual" at bounding box center [341, 67] width 41 height 17
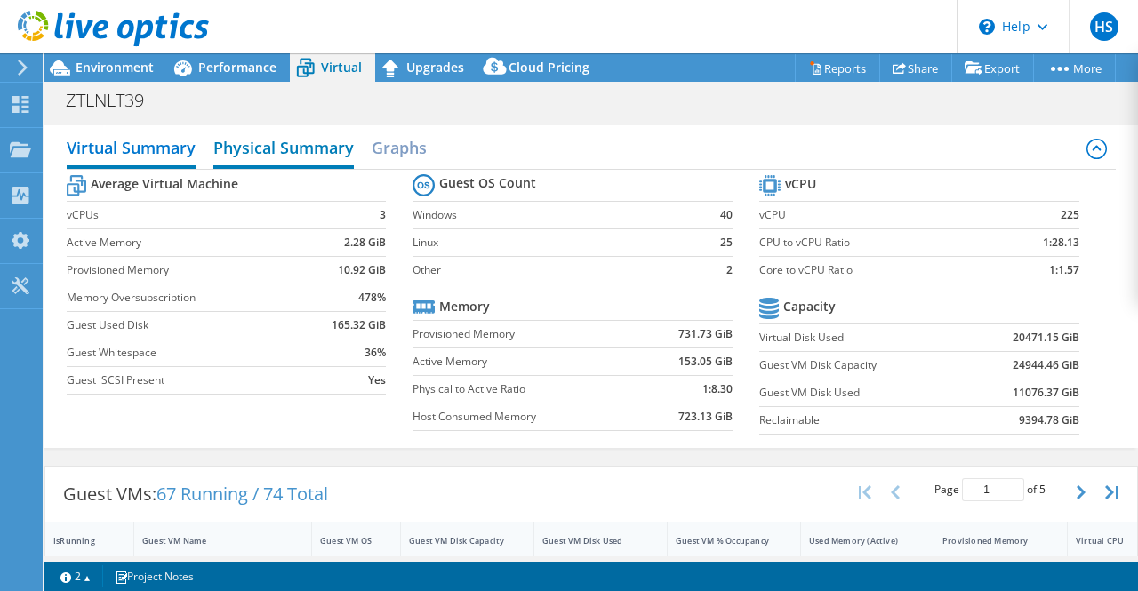
click at [273, 148] on h2 "Physical Summary" at bounding box center [283, 149] width 140 height 39
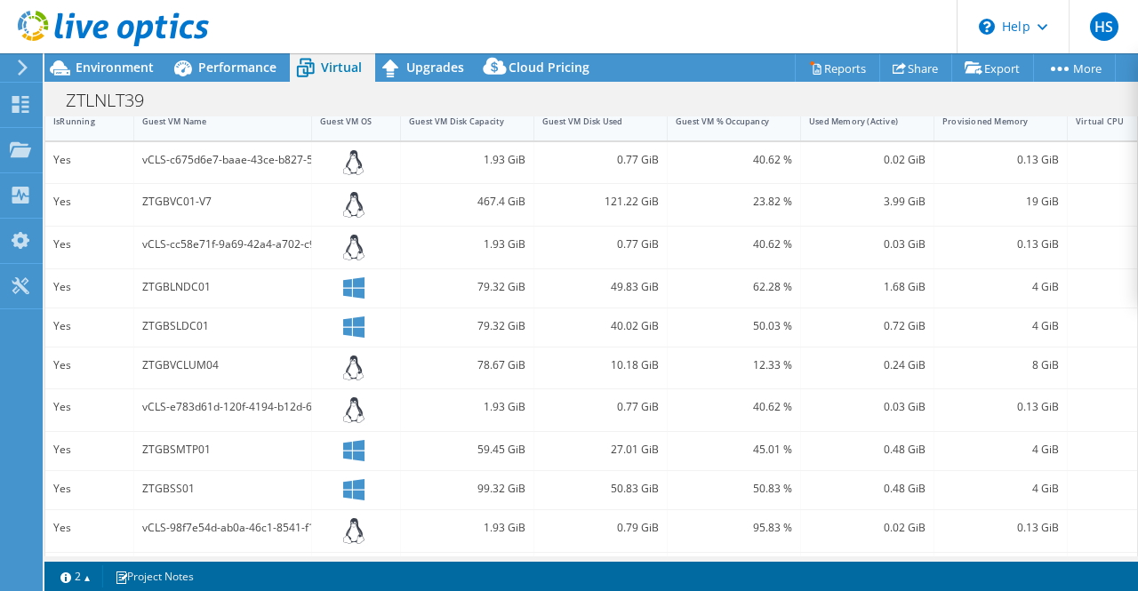
scroll to position [116, 0]
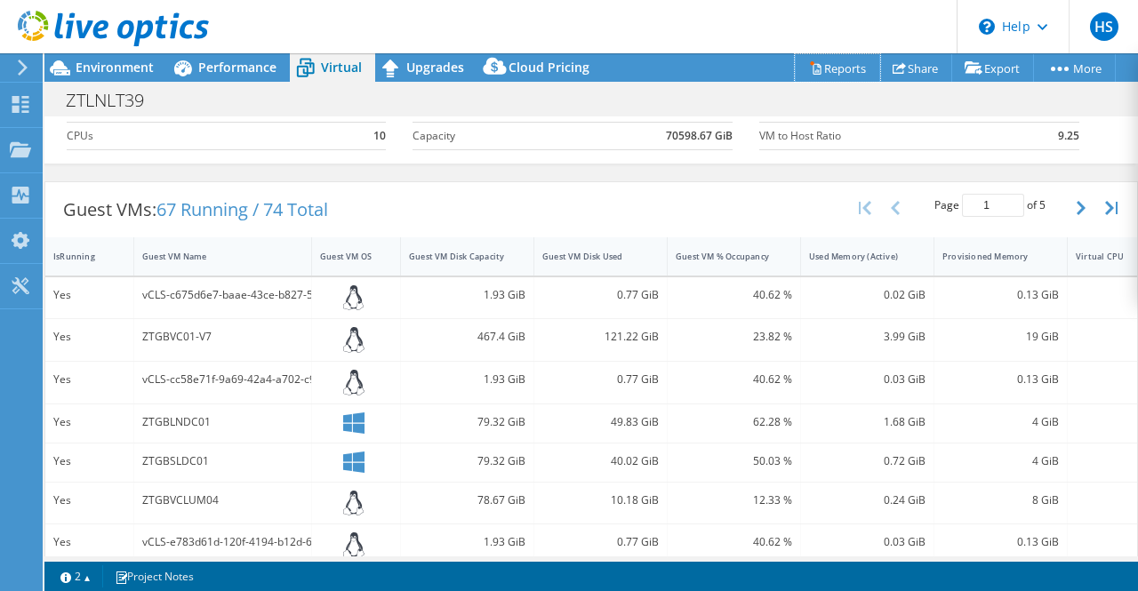
click at [828, 66] on link "Reports" at bounding box center [837, 68] width 85 height 28
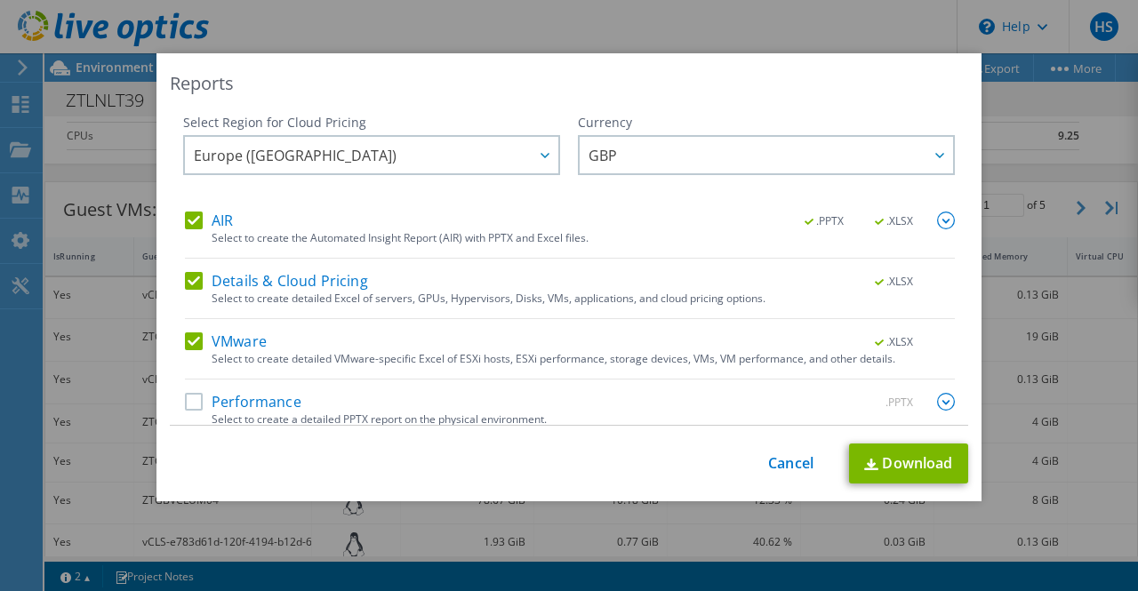
click at [190, 399] on label "Performance" at bounding box center [243, 402] width 116 height 18
click at [0, 0] on input "Performance" at bounding box center [0, 0] width 0 height 0
click at [896, 461] on link "Download" at bounding box center [908, 464] width 119 height 40
